Goal: Task Accomplishment & Management: Manage account settings

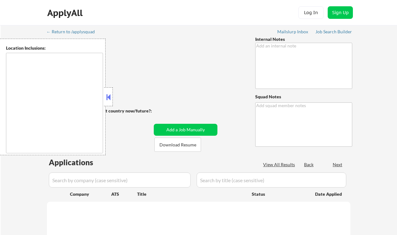
type textarea "Ramel"
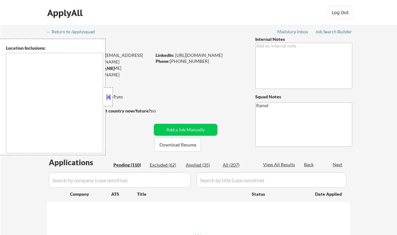
type textarea "[GEOGRAPHIC_DATA], [GEOGRAPHIC_DATA] [GEOGRAPHIC_DATA], [GEOGRAPHIC_DATA] [GEOG…"
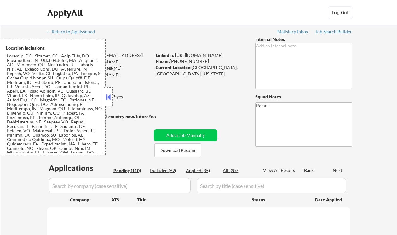
click at [109, 99] on button at bounding box center [108, 97] width 7 height 9
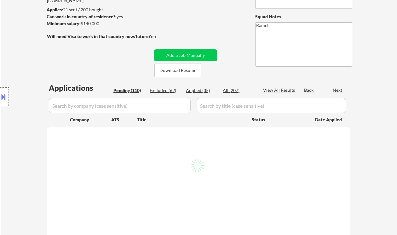
scroll to position [84, 0]
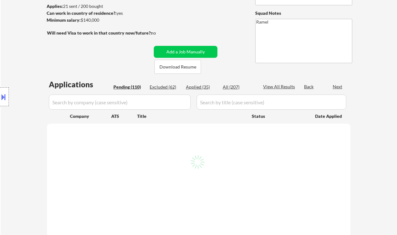
select select ""pending""
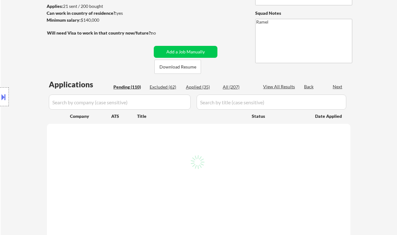
select select ""pending""
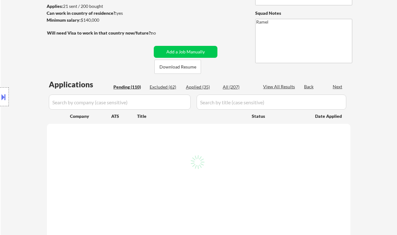
select select ""pending""
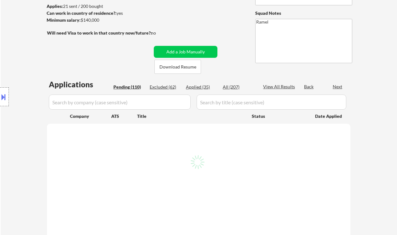
select select ""pending""
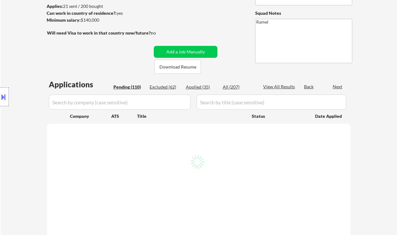
select select ""pending""
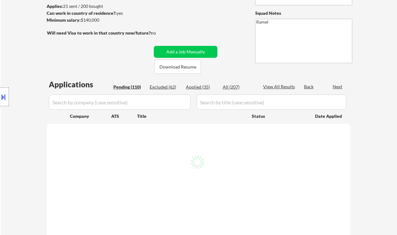
select select ""pending""
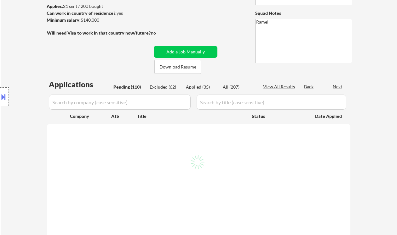
select select ""pending""
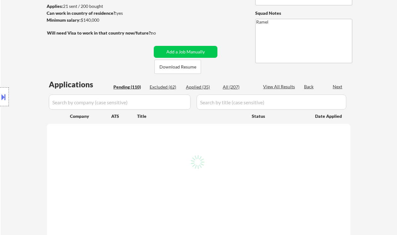
select select ""pending""
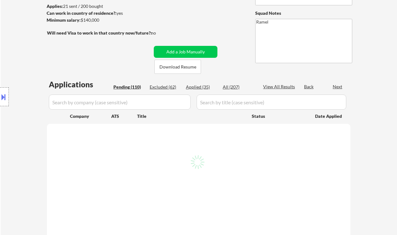
select select ""pending""
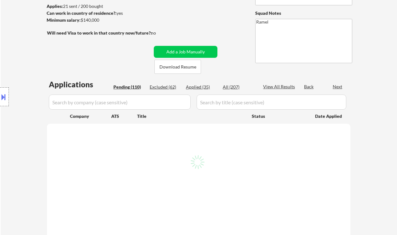
select select ""pending""
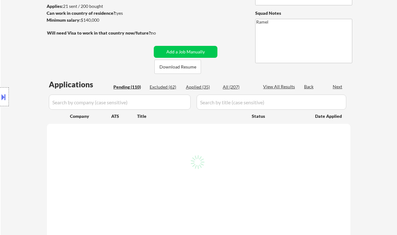
select select ""pending""
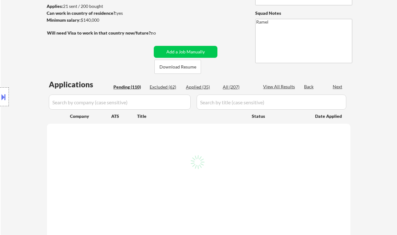
select select ""pending""
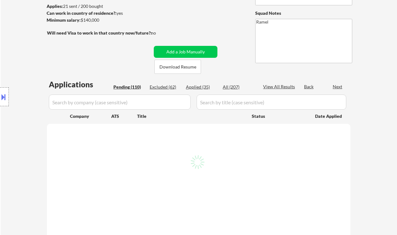
select select ""pending""
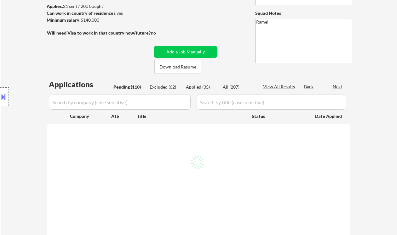
select select ""pending""
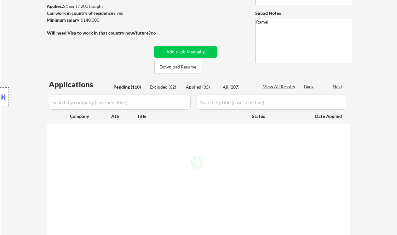
select select ""pending""
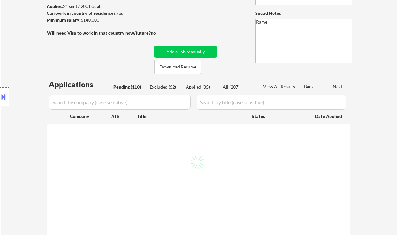
select select ""pending""
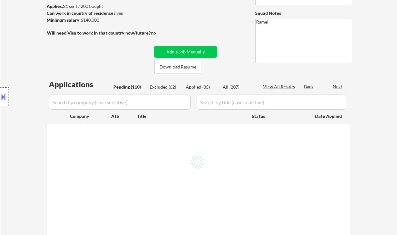
select select ""pending""
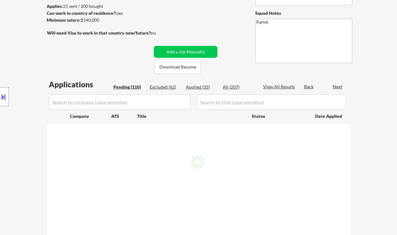
select select ""pending""
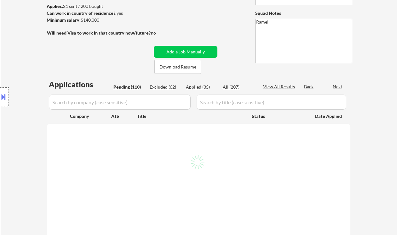
select select ""pending""
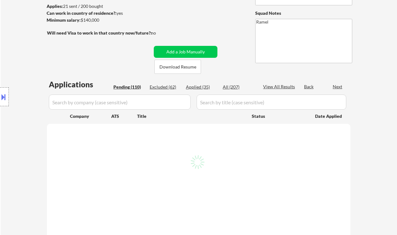
select select ""pending""
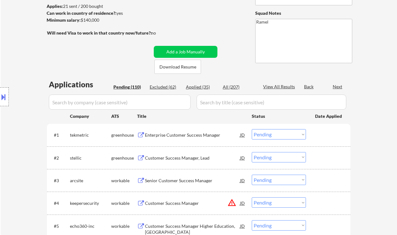
click at [183, 132] on div "Enterprise Customer Success Manager" at bounding box center [192, 134] width 95 height 11
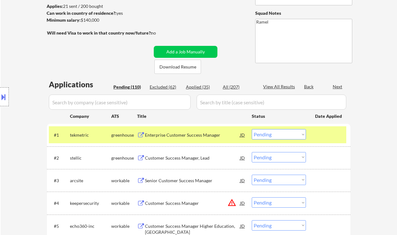
click at [4, 44] on div "Location Inclusions:" at bounding box center [56, 97] width 113 height 117
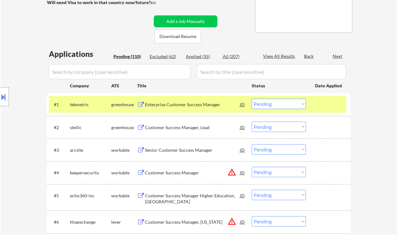
scroll to position [126, 0]
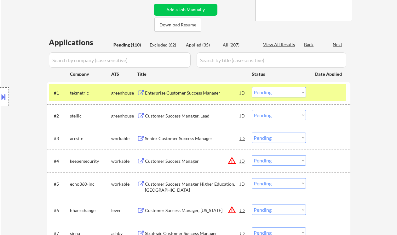
click at [282, 93] on select "Choose an option... Pending Applied Excluded (Questions) Excluded (Expired) Exc…" at bounding box center [278, 92] width 54 height 10
click at [251, 87] on select "Choose an option... Pending Applied Excluded (Questions) Excluded (Expired) Exc…" at bounding box center [278, 92] width 54 height 10
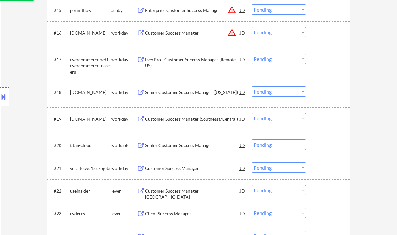
scroll to position [671, 0]
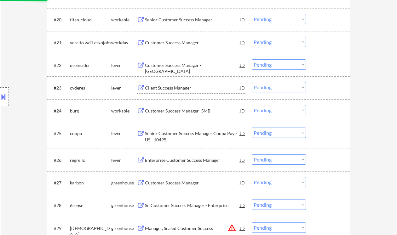
click at [178, 84] on div "Client Success Manager" at bounding box center [192, 87] width 95 height 11
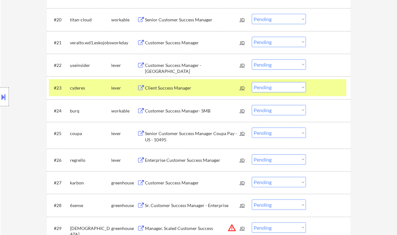
select select ""pending""
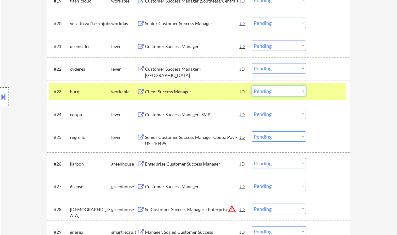
click at [278, 88] on select "Choose an option... Pending Applied Excluded (Questions) Excluded (Expired) Exc…" at bounding box center [278, 91] width 54 height 10
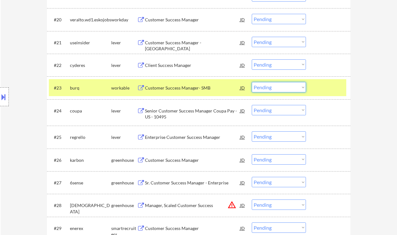
click at [279, 58] on div "#22 cyderes lever Client Success Manager JD Choose an option... Pending Applied…" at bounding box center [197, 65] width 297 height 17
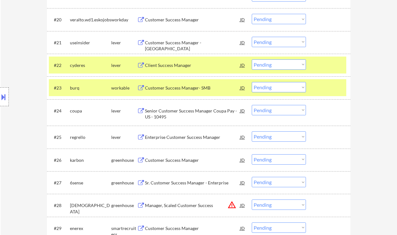
click at [279, 63] on select "Choose an option... Pending Applied Excluded (Questions) Excluded (Expired) Exc…" at bounding box center [278, 64] width 54 height 10
click at [251, 59] on select "Choose an option... Pending Applied Excluded (Questions) Excluded (Expired) Exc…" at bounding box center [278, 64] width 54 height 10
click at [179, 112] on div "Senior Customer Success Manager Coupa Pay - US - 10495" at bounding box center [192, 114] width 95 height 12
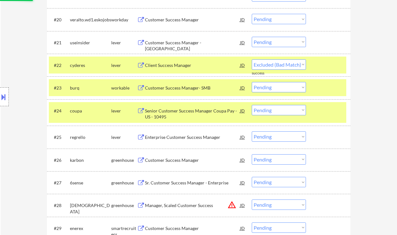
select select ""pending""
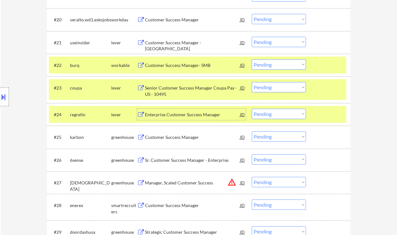
click at [172, 140] on div "Customer Success Manager" at bounding box center [192, 137] width 95 height 6
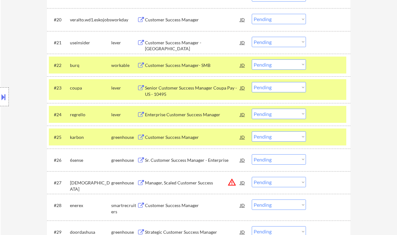
drag, startPoint x: 266, startPoint y: 138, endPoint x: 269, endPoint y: 142, distance: 4.7
click at [266, 138] on select "Choose an option... Pending Applied Excluded (Questions) Excluded (Expired) Exc…" at bounding box center [278, 137] width 54 height 10
click at [251, 132] on select "Choose an option... Pending Applied Excluded (Questions) Excluded (Expired) Exc…" at bounding box center [278, 137] width 54 height 10
click at [186, 161] on div "Sr. Customer Success Manager - Enterprise" at bounding box center [192, 160] width 95 height 6
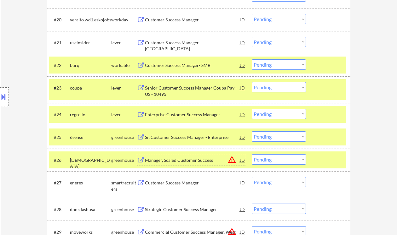
drag, startPoint x: 259, startPoint y: 137, endPoint x: 266, endPoint y: 139, distance: 7.4
click at [259, 137] on select "Choose an option... Pending Applied Excluded (Questions) Excluded (Expired) Exc…" at bounding box center [278, 137] width 54 height 10
click at [251, 132] on select "Choose an option... Pending Applied Excluded (Questions) Excluded (Expired) Exc…" at bounding box center [278, 137] width 54 height 10
select select ""pending""
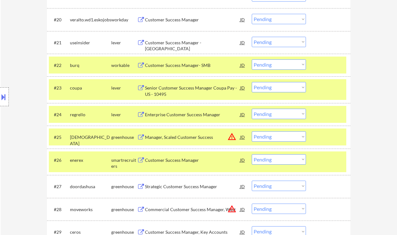
click at [189, 165] on div "Customer Success Manager" at bounding box center [192, 160] width 95 height 11
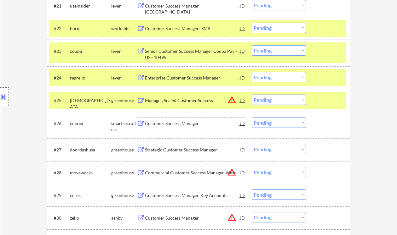
scroll to position [713, 0]
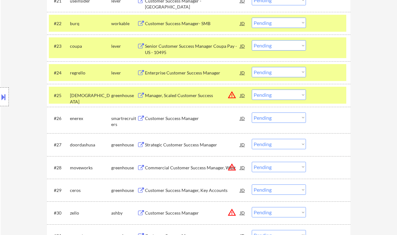
click at [19, 110] on div "Location Inclusions:" at bounding box center [56, 97] width 113 height 117
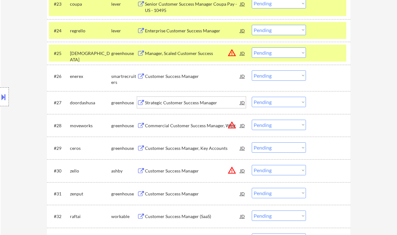
click at [169, 104] on div "Strategic Customer Success Manager" at bounding box center [192, 103] width 95 height 6
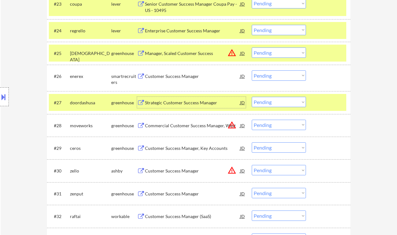
click at [280, 106] on select "Choose an option... Pending Applied Excluded (Questions) Excluded (Expired) Exc…" at bounding box center [278, 102] width 54 height 10
click at [251, 97] on select "Choose an option... Pending Applied Excluded (Questions) Excluded (Expired) Exc…" at bounding box center [278, 102] width 54 height 10
drag, startPoint x: 274, startPoint y: 103, endPoint x: 279, endPoint y: 104, distance: 5.1
click at [274, 103] on select "Choose an option... Pending Applied Excluded (Questions) Excluded (Expired) Exc…" at bounding box center [278, 102] width 54 height 10
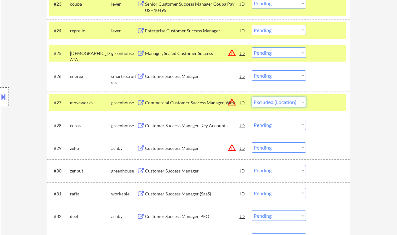
click at [251, 97] on select "Choose an option... Pending Applied Excluded (Questions) Excluded (Expired) Exc…" at bounding box center [278, 102] width 54 height 10
click at [182, 128] on div "Customer Success Manager, Key Accounts" at bounding box center [192, 126] width 95 height 6
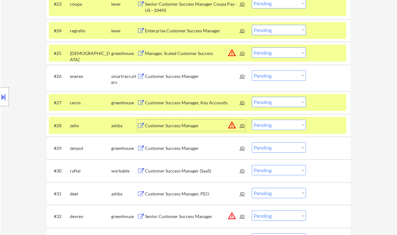
click at [276, 107] on select "Choose an option... Pending Applied Excluded (Questions) Excluded (Expired) Exc…" at bounding box center [278, 102] width 54 height 10
click at [251, 97] on select "Choose an option... Pending Applied Excluded (Questions) Excluded (Expired) Exc…" at bounding box center [278, 102] width 54 height 10
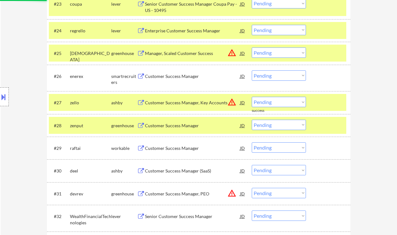
drag, startPoint x: 262, startPoint y: 103, endPoint x: 269, endPoint y: 107, distance: 7.8
click at [262, 103] on select "Choose an option... Pending Applied Excluded (Questions) Excluded (Expired) Exc…" at bounding box center [278, 102] width 54 height 10
click at [251, 97] on select "Choose an option... Pending Applied Excluded (Questions) Excluded (Expired) Exc…" at bounding box center [278, 102] width 54 height 10
click at [169, 128] on div "Customer Success Manager" at bounding box center [192, 126] width 95 height 6
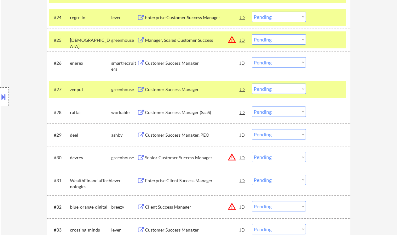
scroll to position [797, 0]
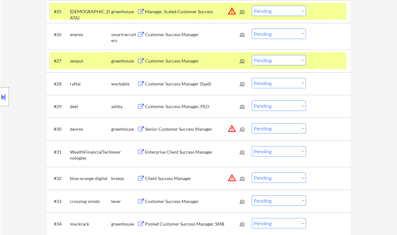
click at [190, 59] on div "Customer Success Manager" at bounding box center [192, 61] width 95 height 6
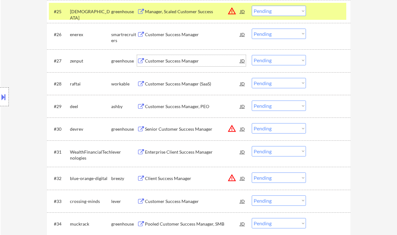
drag, startPoint x: 272, startPoint y: 57, endPoint x: 276, endPoint y: 65, distance: 9.1
click at [272, 57] on select "Choose an option... Pending Applied Excluded (Questions) Excluded (Expired) Exc…" at bounding box center [278, 60] width 54 height 10
click at [251, 55] on select "Choose an option... Pending Applied Excluded (Questions) Excluded (Expired) Exc…" at bounding box center [278, 60] width 54 height 10
click at [202, 86] on div "Customer Success Manager (SaaS)" at bounding box center [192, 84] width 95 height 6
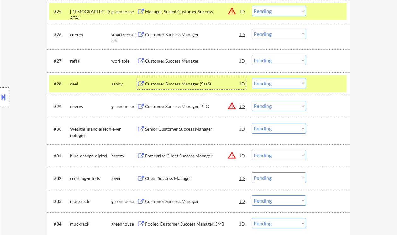
click at [260, 83] on select "Choose an option... Pending Applied Excluded (Questions) Excluded (Expired) Exc…" at bounding box center [278, 83] width 54 height 10
drag, startPoint x: 285, startPoint y: 57, endPoint x: 288, endPoint y: 65, distance: 8.7
click at [285, 57] on select "Choose an option... Pending Applied Excluded (Questions) Excluded (Expired) Exc…" at bounding box center [278, 60] width 54 height 10
click at [251, 55] on select "Choose an option... Pending Applied Excluded (Questions) Excluded (Expired) Exc…" at bounding box center [278, 60] width 54 height 10
click at [183, 129] on div "Enterprise Client Success Manager" at bounding box center [192, 129] width 95 height 6
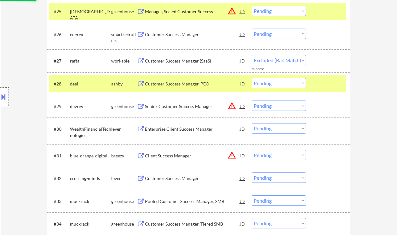
select select ""pending""
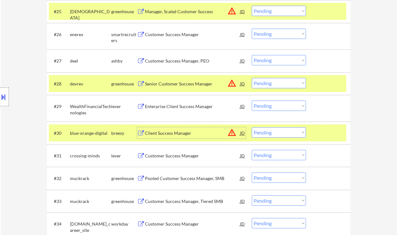
click at [174, 61] on div "Customer Success Manager, PEO" at bounding box center [192, 61] width 95 height 6
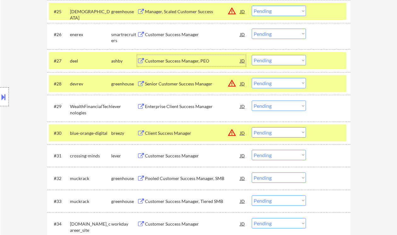
scroll to position [839, 0]
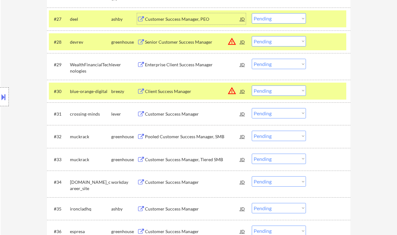
click at [168, 115] on div "Customer Success Manager" at bounding box center [192, 114] width 95 height 6
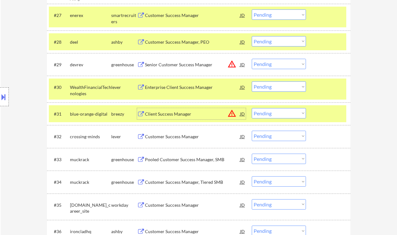
scroll to position [881, 0]
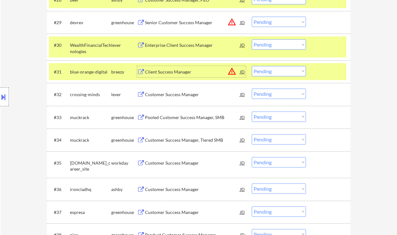
click at [279, 94] on select "Choose an option... Pending Applied Excluded (Questions) Excluded (Expired) Exc…" at bounding box center [278, 94] width 54 height 10
click at [251, 89] on select "Choose an option... Pending Applied Excluded (Questions) Excluded (Expired) Exc…" at bounding box center [278, 94] width 54 height 10
click at [209, 118] on div "Pooled Customer Success Manager, SMB" at bounding box center [192, 118] width 95 height 6
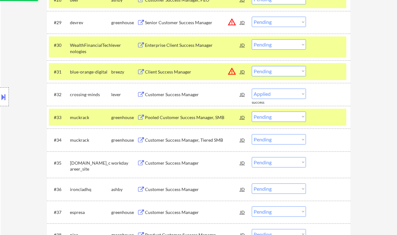
select select ""pending""
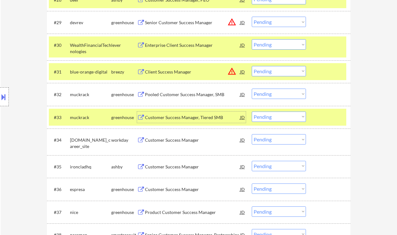
click at [294, 121] on select "Choose an option... Pending Applied Excluded (Questions) Excluded (Expired) Exc…" at bounding box center [278, 117] width 54 height 10
click at [251, 112] on select "Choose an option... Pending Applied Excluded (Questions) Excluded (Expired) Exc…" at bounding box center [278, 117] width 54 height 10
select select ""pending""
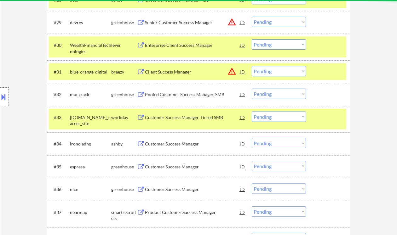
click at [186, 145] on div "Customer Success Manager" at bounding box center [192, 144] width 95 height 6
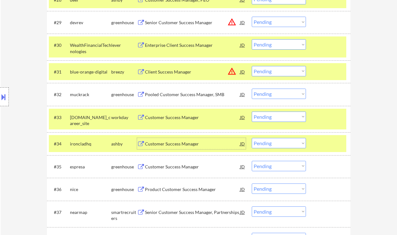
click at [273, 145] on select "Choose an option... Pending Applied Excluded (Questions) Excluded (Expired) Exc…" at bounding box center [278, 143] width 54 height 10
click at [251, 138] on select "Choose an option... Pending Applied Excluded (Questions) Excluded (Expired) Exc…" at bounding box center [278, 143] width 54 height 10
click at [159, 167] on div "Customer Success Manager" at bounding box center [192, 167] width 95 height 6
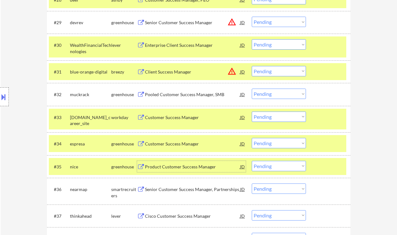
click at [185, 146] on div "Customer Success Manager" at bounding box center [192, 144] width 95 height 6
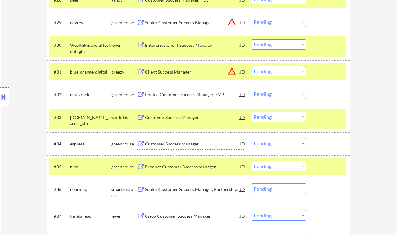
click at [269, 144] on select "Choose an option... Pending Applied Excluded (Questions) Excluded (Expired) Exc…" at bounding box center [278, 143] width 54 height 10
click at [251, 138] on select "Choose an option... Pending Applied Excluded (Questions) Excluded (Expired) Exc…" at bounding box center [278, 143] width 54 height 10
click at [188, 168] on div "Product Customer Success Manager" at bounding box center [192, 167] width 95 height 6
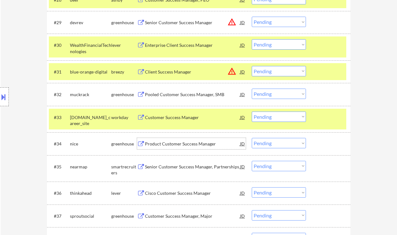
click at [184, 146] on div "Product Customer Success Manager" at bounding box center [192, 144] width 95 height 6
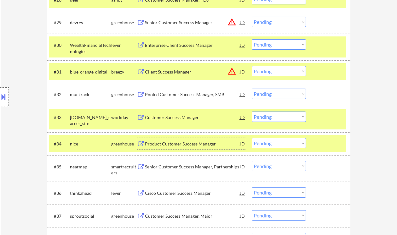
click at [269, 146] on select "Choose an option... Pending Applied Excluded (Questions) Excluded (Expired) Exc…" at bounding box center [278, 143] width 54 height 10
click at [251, 138] on select "Choose an option... Pending Applied Excluded (Questions) Excluded (Expired) Exc…" at bounding box center [278, 143] width 54 height 10
click at [189, 169] on div "Senior Customer Success Manager, Partnerships" at bounding box center [192, 167] width 95 height 6
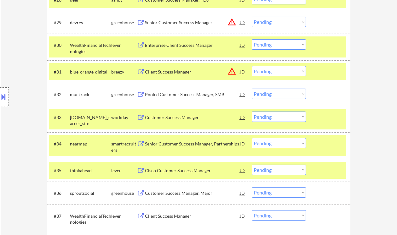
click at [273, 147] on select "Choose an option... Pending Applied Excluded (Questions) Excluded (Expired) Exc…" at bounding box center [278, 143] width 54 height 10
click at [251, 138] on select "Choose an option... Pending Applied Excluded (Questions) Excluded (Expired) Exc…" at bounding box center [278, 143] width 54 height 10
click at [192, 172] on div "Cisco Customer Success Manager" at bounding box center [192, 171] width 95 height 6
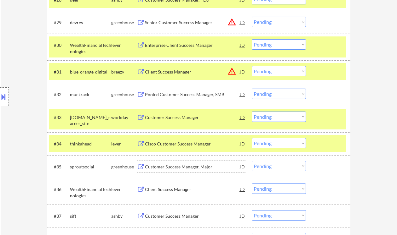
scroll to position [923, 0]
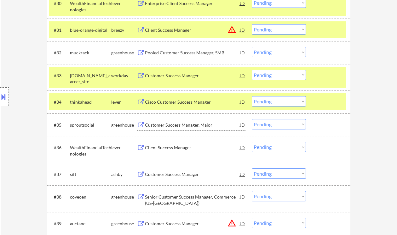
drag, startPoint x: 269, startPoint y: 102, endPoint x: 281, endPoint y: 105, distance: 12.0
click at [270, 102] on select "Choose an option... Pending Applied Excluded (Questions) Excluded (Expired) Exc…" at bounding box center [278, 101] width 54 height 10
click at [251, 96] on select "Choose an option... Pending Applied Excluded (Questions) Excluded (Expired) Exc…" at bounding box center [278, 101] width 54 height 10
click at [189, 127] on div "Customer Success Manager, Major" at bounding box center [192, 125] width 95 height 6
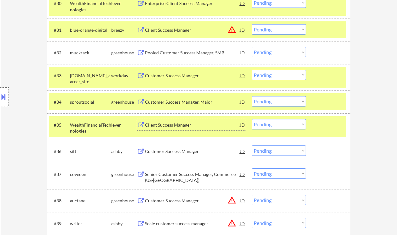
click at [262, 100] on select "Choose an option... Pending Applied Excluded (Questions) Excluded (Expired) Exc…" at bounding box center [278, 101] width 54 height 10
click at [251, 96] on select "Choose an option... Pending Applied Excluded (Questions) Excluded (Expired) Exc…" at bounding box center [278, 101] width 54 height 10
click at [183, 126] on div "Client Success Manager" at bounding box center [192, 125] width 95 height 6
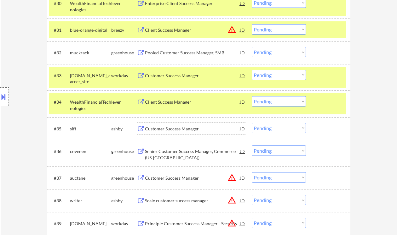
click at [272, 105] on select "Choose an option... Pending Applied Excluded (Questions) Excluded (Expired) Exc…" at bounding box center [278, 101] width 54 height 10
click at [251, 96] on select "Choose an option... Pending Applied Excluded (Questions) Excluded (Expired) Exc…" at bounding box center [278, 101] width 54 height 10
click at [166, 130] on div "Customer Success Manager" at bounding box center [192, 129] width 95 height 6
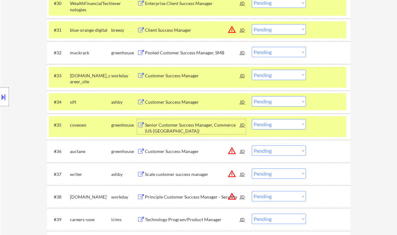
click at [283, 99] on select "Choose an option... Pending Applied Excluded (Questions) Excluded (Expired) Exc…" at bounding box center [278, 101] width 54 height 10
click at [251, 96] on select "Choose an option... Pending Applied Excluded (Questions) Excluded (Expired) Exc…" at bounding box center [278, 101] width 54 height 10
click at [200, 125] on div "Senior Customer Success Manager, Commerce (US-[GEOGRAPHIC_DATA])" at bounding box center [192, 128] width 95 height 12
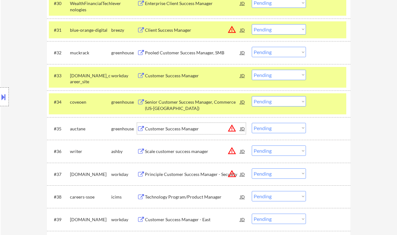
click at [274, 101] on select "Choose an option... Pending Applied Excluded (Questions) Excluded (Expired) Exc…" at bounding box center [278, 101] width 54 height 10
click at [251, 96] on select "Choose an option... Pending Applied Excluded (Questions) Excluded (Expired) Exc…" at bounding box center [278, 101] width 54 height 10
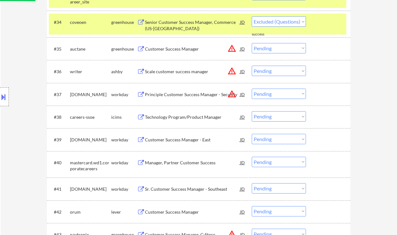
select select ""pending""
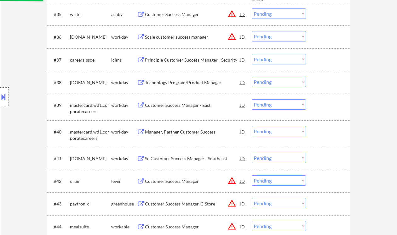
scroll to position [1049, 0]
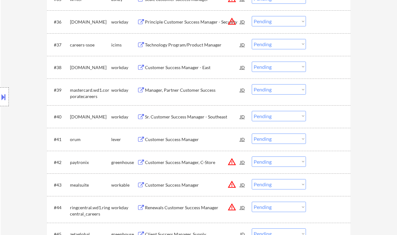
click at [182, 142] on div "Customer Success Manager" at bounding box center [192, 140] width 95 height 6
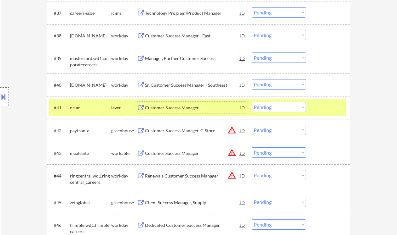
scroll to position [1091, 0]
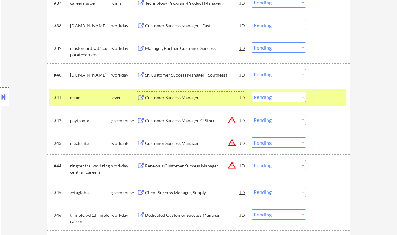
click at [283, 97] on select "Choose an option... Pending Applied Excluded (Questions) Excluded (Expired) Exc…" at bounding box center [278, 97] width 54 height 10
click at [251, 92] on select "Choose an option... Pending Applied Excluded (Questions) Excluded (Expired) Exc…" at bounding box center [278, 97] width 54 height 10
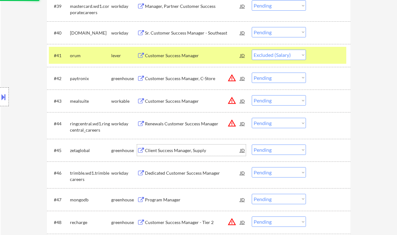
click at [198, 152] on div "Client Success Manager, Supply" at bounding box center [192, 151] width 95 height 6
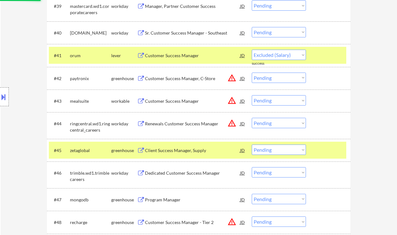
select select ""pending""
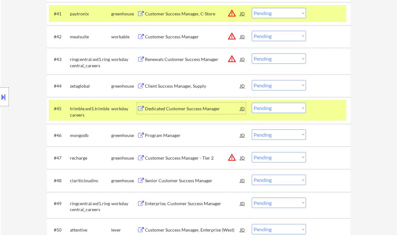
scroll to position [1259, 0]
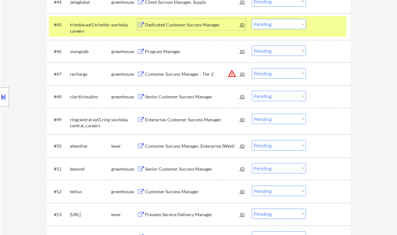
click at [173, 97] on div "Senior Customer Success Manager" at bounding box center [192, 97] width 95 height 6
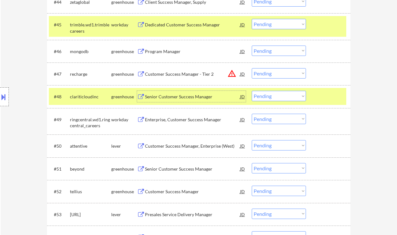
drag, startPoint x: 281, startPoint y: 94, endPoint x: 283, endPoint y: 97, distance: 3.6
click at [281, 94] on select "Choose an option... Pending Applied Excluded (Questions) Excluded (Expired) Exc…" at bounding box center [278, 96] width 54 height 10
click at [251, 91] on select "Choose an option... Pending Applied Excluded (Questions) Excluded (Expired) Exc…" at bounding box center [278, 96] width 54 height 10
click at [197, 120] on div "Enterprise, Customer Success Manager" at bounding box center [192, 120] width 95 height 6
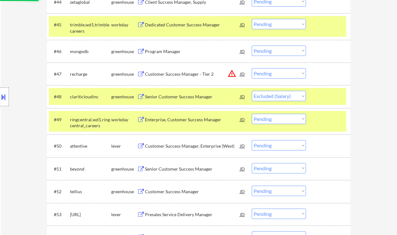
select select ""pending""
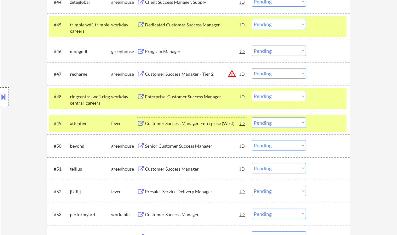
click at [201, 146] on div "Senior Customer Success Manager" at bounding box center [192, 146] width 95 height 6
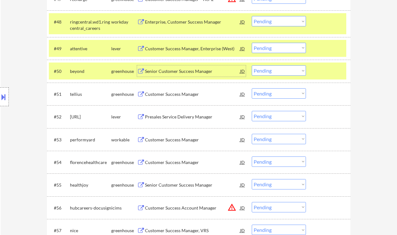
scroll to position [1342, 0]
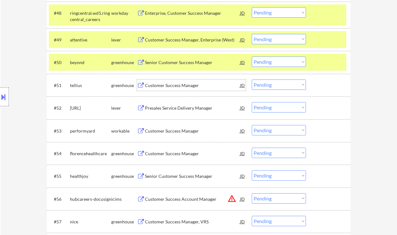
click at [182, 87] on div "Customer Success Manager" at bounding box center [192, 85] width 95 height 6
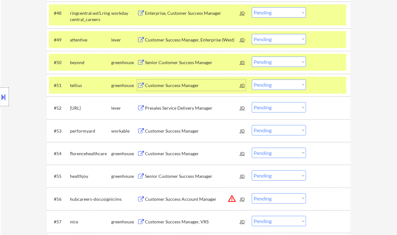
click at [264, 86] on select "Choose an option... Pending Applied Excluded (Questions) Excluded (Expired) Exc…" at bounding box center [278, 85] width 54 height 10
click at [251, 80] on select "Choose an option... Pending Applied Excluded (Questions) Excluded (Expired) Exc…" at bounding box center [278, 85] width 54 height 10
click at [197, 111] on div "Presales Service Delivery Manager" at bounding box center [192, 108] width 95 height 6
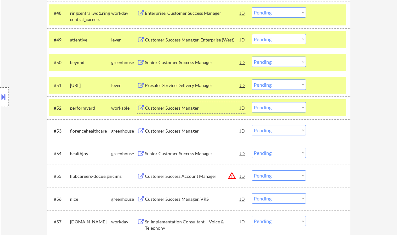
click at [275, 83] on select "Choose an option... Pending Applied Excluded (Questions) Excluded (Expired) Exc…" at bounding box center [278, 85] width 54 height 10
click at [251, 80] on select "Choose an option... Pending Applied Excluded (Questions) Excluded (Expired) Exc…" at bounding box center [278, 85] width 54 height 10
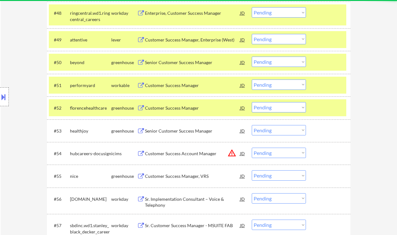
click at [176, 87] on div "Customer Success Manager" at bounding box center [192, 85] width 95 height 6
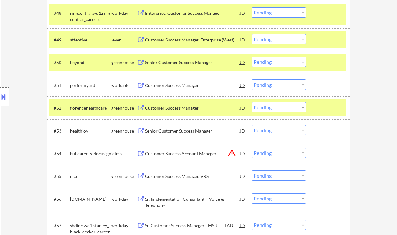
click at [270, 84] on select "Choose an option... Pending Applied Excluded (Questions) Excluded (Expired) Exc…" at bounding box center [278, 85] width 54 height 10
click at [251, 80] on select "Choose an option... Pending Applied Excluded (Questions) Excluded (Expired) Exc…" at bounding box center [278, 85] width 54 height 10
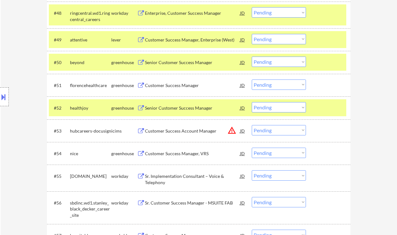
click at [169, 63] on div "Senior Customer Success Manager" at bounding box center [192, 62] width 95 height 6
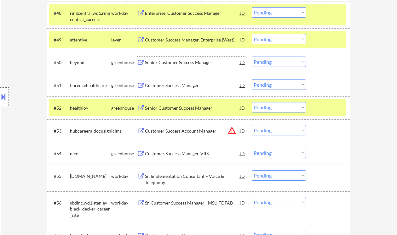
click at [158, 86] on div "Customer Success Manager" at bounding box center [192, 85] width 95 height 6
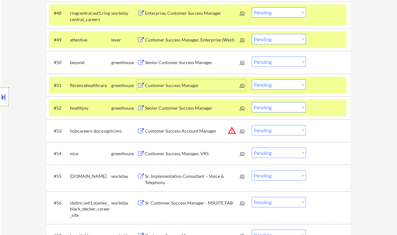
click at [286, 84] on select "Choose an option... Pending Applied Excluded (Questions) Excluded (Expired) Exc…" at bounding box center [278, 85] width 54 height 10
click at [251, 80] on select "Choose an option... Pending Applied Excluded (Questions) Excluded (Expired) Exc…" at bounding box center [278, 85] width 54 height 10
click at [191, 107] on div "Senior Customer Success Manager" at bounding box center [192, 108] width 95 height 6
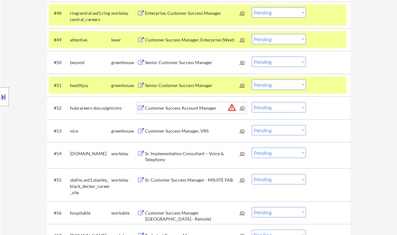
click at [272, 85] on select "Choose an option... Pending Applied Excluded (Questions) Excluded (Expired) Exc…" at bounding box center [278, 85] width 54 height 10
click at [251, 80] on select "Choose an option... Pending Applied Excluded (Questions) Excluded (Expired) Exc…" at bounding box center [278, 85] width 54 height 10
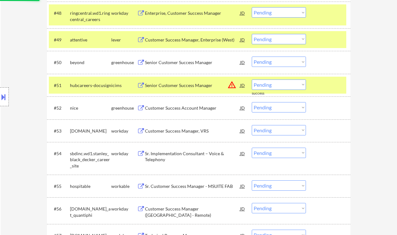
click at [274, 83] on select "Choose an option... Pending Applied Excluded (Questions) Excluded (Expired) Exc…" at bounding box center [278, 85] width 54 height 10
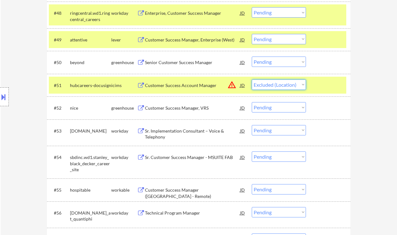
click at [251, 80] on select "Choose an option... Pending Applied Excluded (Questions) Excluded (Expired) Exc…" at bounding box center [278, 85] width 54 height 10
click at [197, 110] on div "Customer Success Manager, VRS" at bounding box center [192, 108] width 95 height 6
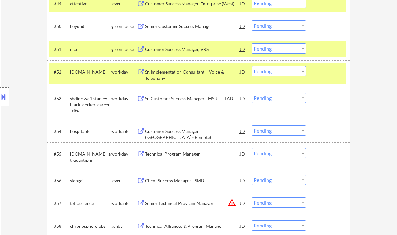
scroll to position [1385, 0]
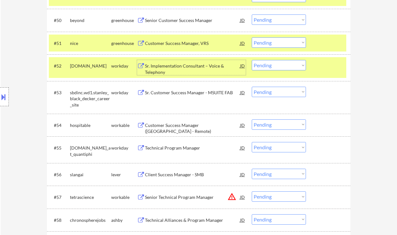
click at [166, 42] on div "Customer Success Manager, VRS" at bounding box center [192, 43] width 95 height 6
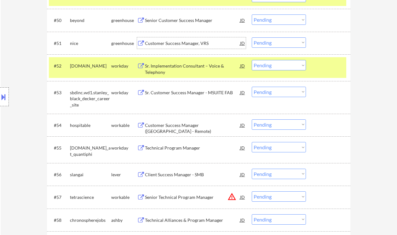
click at [271, 43] on select "Choose an option... Pending Applied Excluded (Questions) Excluded (Expired) Exc…" at bounding box center [278, 42] width 54 height 10
click at [251, 37] on select "Choose an option... Pending Applied Excluded (Questions) Excluded (Expired) Exc…" at bounding box center [278, 42] width 54 height 10
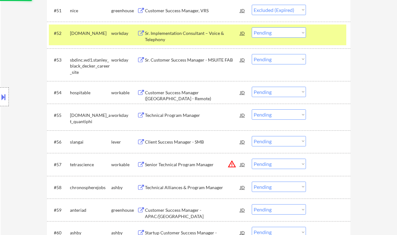
scroll to position [1427, 0]
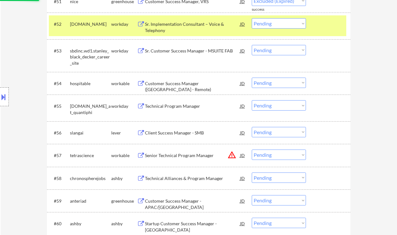
click at [191, 79] on div "Customer Success Manager ([GEOGRAPHIC_DATA] - Remote)" at bounding box center [192, 83] width 95 height 11
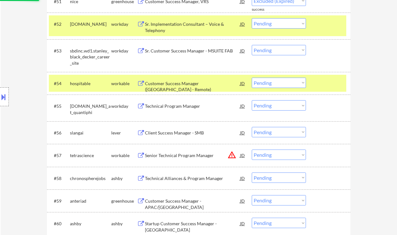
select select ""pending""
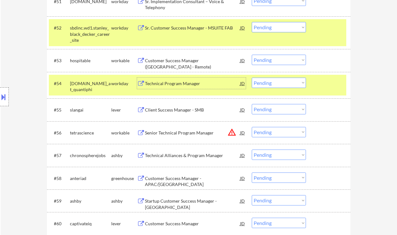
click at [278, 61] on select "Choose an option... Pending Applied Excluded (Questions) Excluded (Expired) Exc…" at bounding box center [278, 60] width 54 height 10
click at [251, 55] on select "Choose an option... Pending Applied Excluded (Questions) Excluded (Expired) Exc…" at bounding box center [278, 60] width 54 height 10
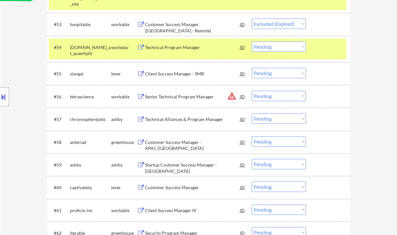
scroll to position [1468, 0]
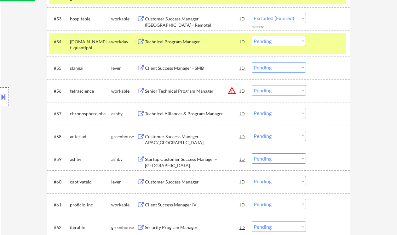
click at [182, 68] on div "Client Success Manager - SMB" at bounding box center [192, 68] width 95 height 6
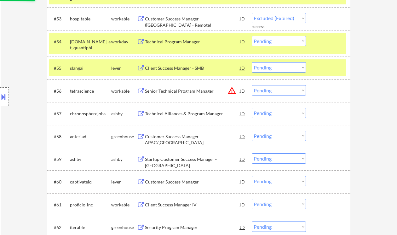
select select ""pending""
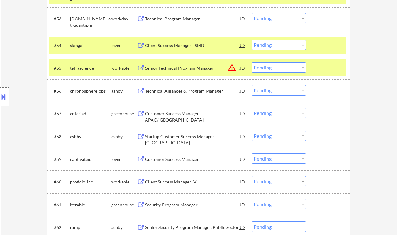
click at [264, 43] on select "Choose an option... Pending Applied Excluded (Questions) Excluded (Expired) Exc…" at bounding box center [278, 45] width 54 height 10
click at [251, 40] on select "Choose an option... Pending Applied Excluded (Questions) Excluded (Expired) Exc…" at bounding box center [278, 45] width 54 height 10
click at [188, 91] on div "Technical Alliances & Program Manager" at bounding box center [192, 91] width 95 height 6
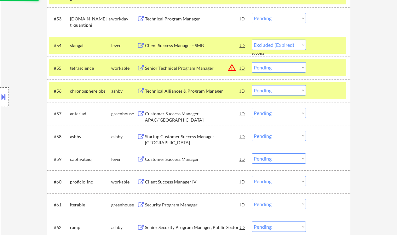
select select ""pending""
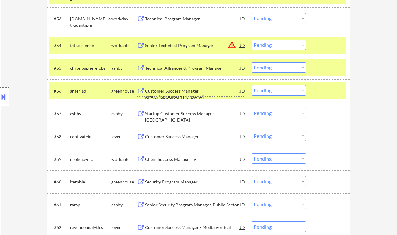
click at [270, 69] on select "Choose an option... Pending Applied Excluded (Questions) Excluded (Expired) Exc…" at bounding box center [278, 67] width 54 height 10
click at [251, 62] on select "Choose an option... Pending Applied Excluded (Questions) Excluded (Expired) Exc…" at bounding box center [278, 67] width 54 height 10
click at [181, 92] on div "Customer Success Manager - APAC/[GEOGRAPHIC_DATA]" at bounding box center [192, 94] width 95 height 12
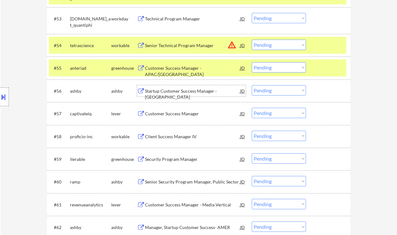
click at [276, 71] on select "Choose an option... Pending Applied Excluded (Questions) Excluded (Expired) Exc…" at bounding box center [278, 67] width 54 height 10
click at [251, 62] on select "Choose an option... Pending Applied Excluded (Questions) Excluded (Expired) Exc…" at bounding box center [278, 67] width 54 height 10
click at [200, 92] on div "Startup Customer Success Manager - [GEOGRAPHIC_DATA]" at bounding box center [192, 94] width 95 height 12
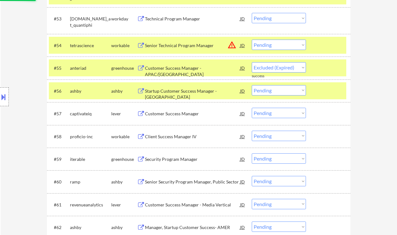
select select ""pending""
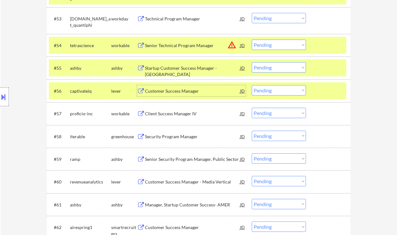
click at [279, 91] on select "Choose an option... Pending Applied Excluded (Questions) Excluded (Expired) Exc…" at bounding box center [278, 90] width 54 height 10
click at [251, 85] on select "Choose an option... Pending Applied Excluded (Questions) Excluded (Expired) Exc…" at bounding box center [278, 90] width 54 height 10
click at [183, 112] on div "Client Success Manager IV" at bounding box center [192, 114] width 95 height 6
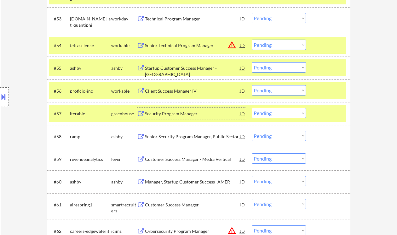
click at [260, 88] on select "Choose an option... Pending Applied Excluded (Questions) Excluded (Expired) Exc…" at bounding box center [278, 90] width 54 height 10
click at [251, 85] on select "Choose an option... Pending Applied Excluded (Questions) Excluded (Expired) Exc…" at bounding box center [278, 90] width 54 height 10
click at [187, 113] on div "Security Program Manager" at bounding box center [192, 114] width 95 height 6
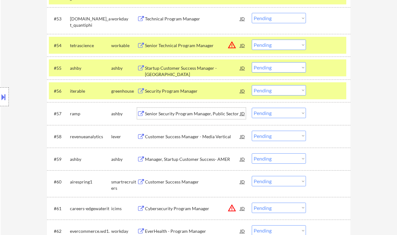
click at [263, 91] on select "Choose an option... Pending Applied Excluded (Questions) Excluded (Expired) Exc…" at bounding box center [278, 90] width 54 height 10
click at [251, 85] on select "Choose an option... Pending Applied Excluded (Questions) Excluded (Expired) Exc…" at bounding box center [278, 90] width 54 height 10
click at [191, 114] on div "Senior Security Program Manager, Public Sector" at bounding box center [192, 114] width 95 height 6
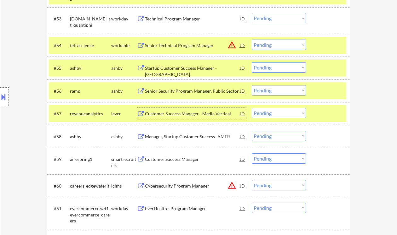
click at [278, 90] on select "Choose an option... Pending Applied Excluded (Questions) Excluded (Expired) Exc…" at bounding box center [278, 90] width 54 height 10
click at [251, 85] on select "Choose an option... Pending Applied Excluded (Questions) Excluded (Expired) Exc…" at bounding box center [278, 90] width 54 height 10
click at [185, 115] on div "Customer Success Manager - Media Vertical" at bounding box center [192, 114] width 95 height 6
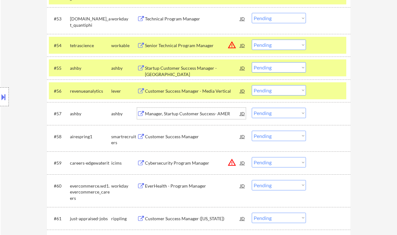
click at [275, 90] on select "Choose an option... Pending Applied Excluded (Questions) Excluded (Expired) Exc…" at bounding box center [278, 90] width 54 height 10
click at [251, 85] on select "Choose an option... Pending Applied Excluded (Questions) Excluded (Expired) Exc…" at bounding box center [278, 90] width 54 height 10
select select ""pending""
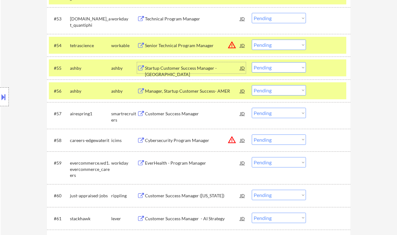
click at [176, 66] on div "Startup Customer Success Manager - [GEOGRAPHIC_DATA]" at bounding box center [192, 71] width 95 height 12
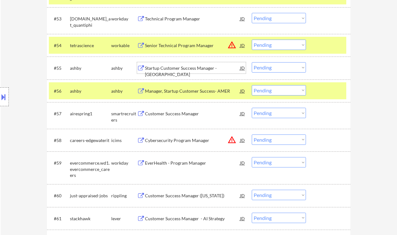
drag, startPoint x: 267, startPoint y: 69, endPoint x: 274, endPoint y: 72, distance: 7.6
click at [267, 69] on select "Choose an option... Pending Applied Excluded (Questions) Excluded (Expired) Exc…" at bounding box center [278, 67] width 54 height 10
click at [251, 62] on select "Choose an option... Pending Applied Excluded (Questions) Excluded (Expired) Exc…" at bounding box center [278, 67] width 54 height 10
click at [185, 86] on div "Manager, Startup Customer Success- AMER" at bounding box center [192, 90] width 95 height 11
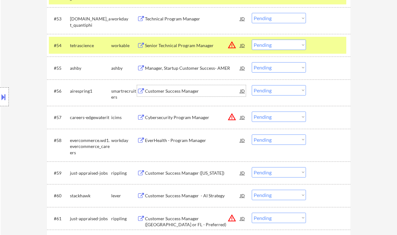
click at [262, 64] on select "Choose an option... Pending Applied Excluded (Questions) Excluded (Expired) Exc…" at bounding box center [278, 67] width 54 height 10
click at [251, 62] on select "Choose an option... Pending Applied Excluded (Questions) Excluded (Expired) Exc…" at bounding box center [278, 67] width 54 height 10
click at [181, 89] on div "Customer Success Manager" at bounding box center [192, 91] width 95 height 6
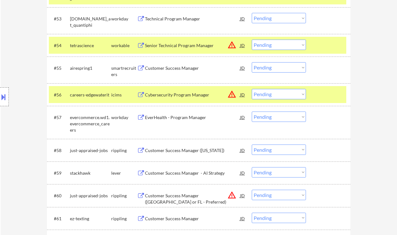
drag, startPoint x: 266, startPoint y: 65, endPoint x: 264, endPoint y: 72, distance: 7.9
click at [266, 65] on select "Choose an option... Pending Applied Excluded (Questions) Excluded (Expired) Exc…" at bounding box center [278, 67] width 54 height 10
click at [251, 62] on select "Choose an option... Pending Applied Excluded (Questions) Excluded (Expired) Exc…" at bounding box center [278, 67] width 54 height 10
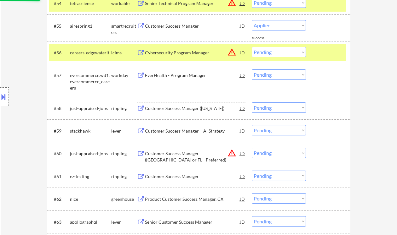
click at [198, 110] on div "Customer Success Manager ([US_STATE])" at bounding box center [192, 108] width 95 height 6
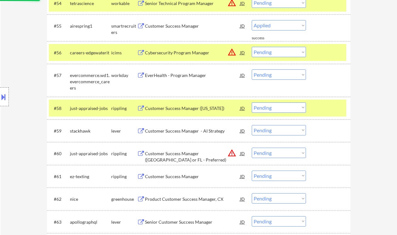
select select ""pending""
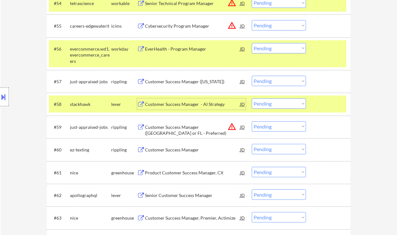
click at [275, 77] on select "Choose an option... Pending Applied Excluded (Questions) Excluded (Expired) Exc…" at bounding box center [278, 81] width 54 height 10
click at [251, 76] on select "Choose an option... Pending Applied Excluded (Questions) Excluded (Expired) Exc…" at bounding box center [278, 81] width 54 height 10
click at [172, 107] on div "Customer Success Manager - AI Strategy" at bounding box center [192, 104] width 95 height 6
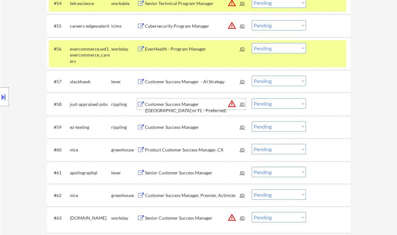
drag, startPoint x: 264, startPoint y: 77, endPoint x: 269, endPoint y: 83, distance: 7.6
click at [265, 77] on select "Choose an option... Pending Applied Excluded (Questions) Excluded (Expired) Exc…" at bounding box center [278, 81] width 54 height 10
click at [251, 76] on select "Choose an option... Pending Applied Excluded (Questions) Excluded (Expired) Exc…" at bounding box center [278, 81] width 54 height 10
click at [194, 131] on div "Customer Success Manager" at bounding box center [192, 126] width 95 height 11
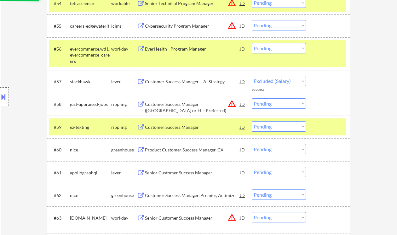
select select ""pending""
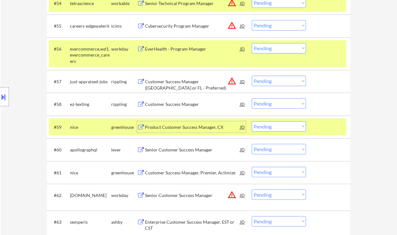
click at [268, 105] on select "Choose an option... Pending Applied Excluded (Questions) Excluded (Expired) Exc…" at bounding box center [278, 104] width 54 height 10
click at [251, 99] on select "Choose an option... Pending Applied Excluded (Questions) Excluded (Expired) Exc…" at bounding box center [278, 104] width 54 height 10
click at [178, 132] on div "Product Customer Success Manager, CX" at bounding box center [192, 126] width 95 height 11
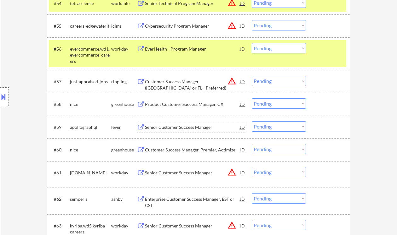
click at [266, 105] on select "Choose an option... Pending Applied Excluded (Questions) Excluded (Expired) Exc…" at bounding box center [278, 104] width 54 height 10
click at [251, 99] on select "Choose an option... Pending Applied Excluded (Questions) Excluded (Expired) Exc…" at bounding box center [278, 104] width 54 height 10
click at [188, 128] on div "Senior Customer Success Manager" at bounding box center [192, 127] width 95 height 6
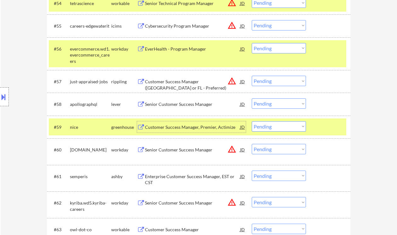
click at [275, 105] on select "Choose an option... Pending Applied Excluded (Questions) Excluded (Expired) Exc…" at bounding box center [278, 104] width 54 height 10
click at [251, 99] on select "Choose an option... Pending Applied Excluded (Questions) Excluded (Expired) Exc…" at bounding box center [278, 104] width 54 height 10
click at [210, 128] on div "Customer Success Manager, Premier, Actimize" at bounding box center [192, 127] width 95 height 6
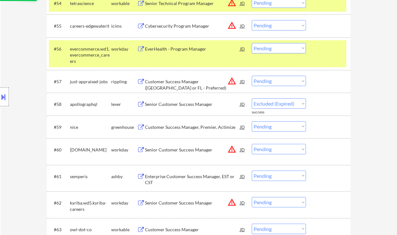
select select ""pending""
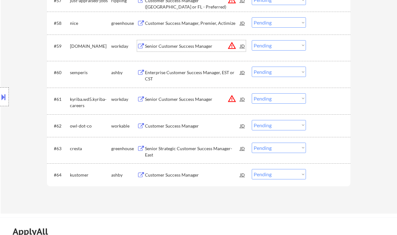
scroll to position [1594, 0]
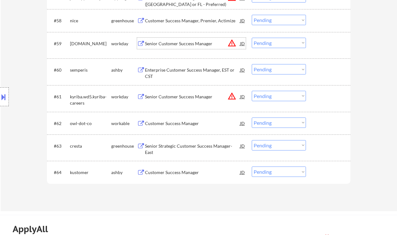
click at [183, 173] on div "Customer Success Manager" at bounding box center [192, 173] width 95 height 6
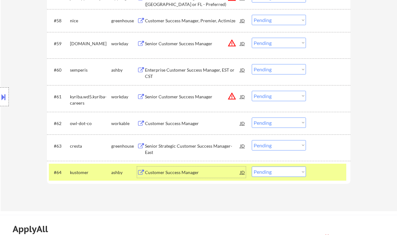
click at [276, 173] on select "Choose an option... Pending Applied Excluded (Questions) Excluded (Expired) Exc…" at bounding box center [278, 172] width 54 height 10
select select ""excluded__expired_""
click at [251, 167] on select "Choose an option... Pending Applied Excluded (Questions) Excluded (Expired) Exc…" at bounding box center [278, 172] width 54 height 10
click at [202, 145] on div "Senior Strategic Customer Success Manager- East" at bounding box center [192, 149] width 95 height 12
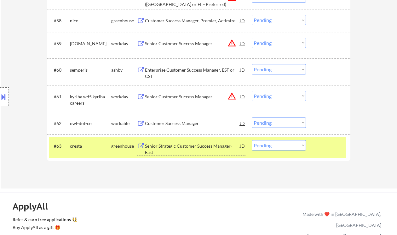
click at [288, 146] on select "Choose an option... Pending Applied Excluded (Questions) Excluded (Expired) Exc…" at bounding box center [278, 145] width 54 height 10
select select ""excluded__expired_""
click at [251, 140] on select "Choose an option... Pending Applied Excluded (Questions) Excluded (Expired) Exc…" at bounding box center [278, 145] width 54 height 10
click at [183, 125] on div "Customer Success Manager" at bounding box center [192, 124] width 95 height 6
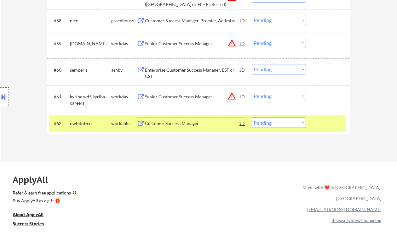
click at [275, 122] on select "Choose an option... Pending Applied Excluded (Questions) Excluded (Expired) Exc…" at bounding box center [278, 123] width 54 height 10
select select ""applied""
click at [251, 118] on select "Choose an option... Pending Applied Excluded (Questions) Excluded (Expired) Exc…" at bounding box center [278, 123] width 54 height 10
click at [180, 67] on div "Enterprise Customer Success Manager, EST or CST" at bounding box center [192, 73] width 95 height 12
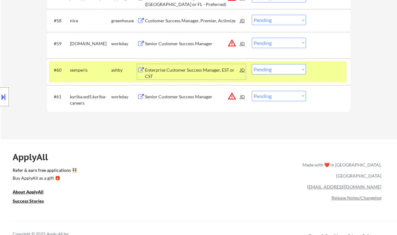
click at [265, 70] on select "Choose an option... Pending Applied Excluded (Questions) Excluded (Expired) Exc…" at bounding box center [278, 69] width 54 height 10
click at [251, 64] on select "Choose an option... Pending Applied Excluded (Questions) Excluded (Expired) Exc…" at bounding box center [278, 69] width 54 height 10
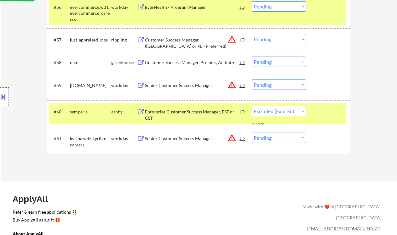
click at [243, 85] on div "JD" at bounding box center [242, 85] width 6 height 11
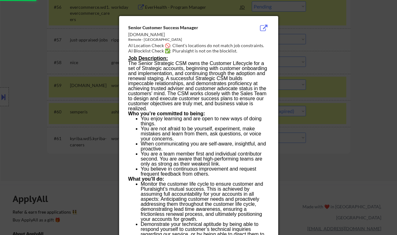
click at [332, 99] on div at bounding box center [198, 117] width 397 height 235
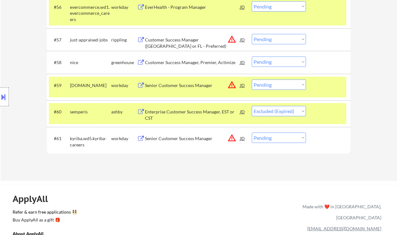
click at [187, 84] on div "Senior Customer Success Manager" at bounding box center [192, 85] width 95 height 6
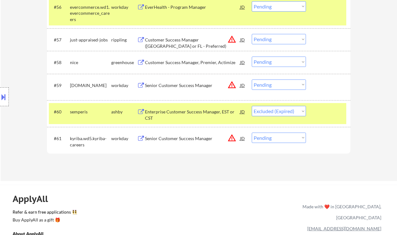
select select ""pending""
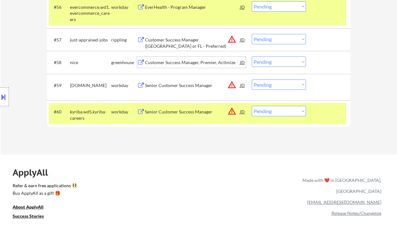
click at [194, 65] on div "Customer Success Manager, Premier, Actimize" at bounding box center [192, 62] width 95 height 6
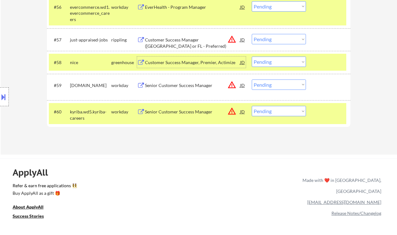
click at [278, 65] on select "Choose an option... Pending Applied Excluded (Questions) Excluded (Expired) Exc…" at bounding box center [278, 62] width 54 height 10
click at [251, 57] on select "Choose an option... Pending Applied Excluded (Questions) Excluded (Expired) Exc…" at bounding box center [278, 62] width 54 height 10
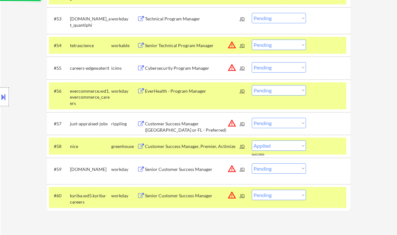
select select ""pending""
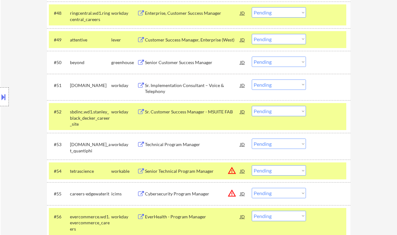
scroll to position [1301, 0]
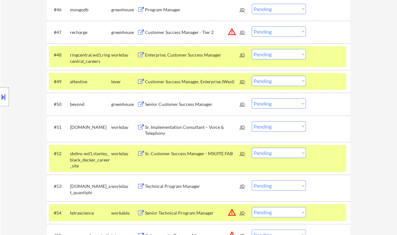
click at [181, 106] on div "Senior Customer Success Manager" at bounding box center [192, 104] width 95 height 6
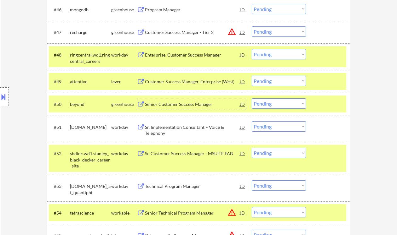
click at [272, 107] on select "Choose an option... Pending Applied Excluded (Questions) Excluded (Expired) Exc…" at bounding box center [278, 104] width 54 height 10
click at [251, 99] on select "Choose an option... Pending Applied Excluded (Questions) Excluded (Expired) Exc…" at bounding box center [278, 104] width 54 height 10
select select ""pending""
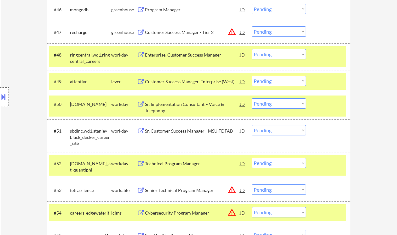
click at [183, 83] on div "Customer Success Manager, Enterprise (West)" at bounding box center [192, 82] width 95 height 6
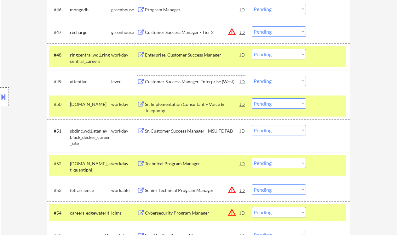
drag, startPoint x: 280, startPoint y: 82, endPoint x: 282, endPoint y: 86, distance: 4.8
click at [280, 82] on select "Choose an option... Pending Applied Excluded (Questions) Excluded (Expired) Exc…" at bounding box center [278, 81] width 54 height 10
click at [251, 76] on select "Choose an option... Pending Applied Excluded (Questions) Excluded (Expired) Exc…" at bounding box center [278, 81] width 54 height 10
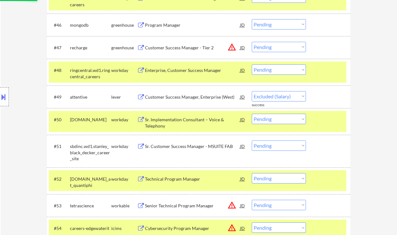
scroll to position [1259, 0]
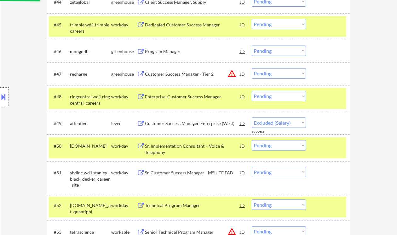
select select ""pending""
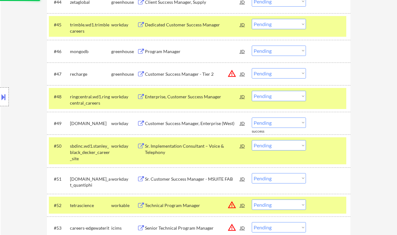
click at [163, 51] on div "Program Manager" at bounding box center [192, 51] width 95 height 6
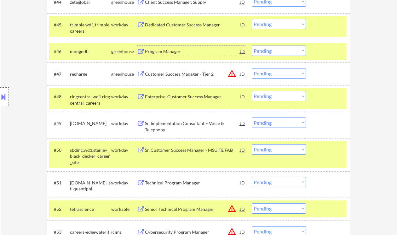
scroll to position [1217, 0]
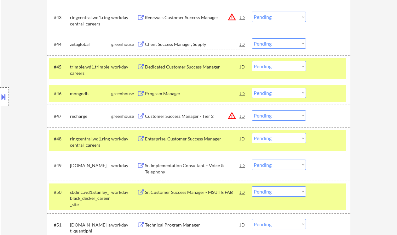
click at [173, 44] on div "Client Success Manager, Supply" at bounding box center [192, 44] width 95 height 6
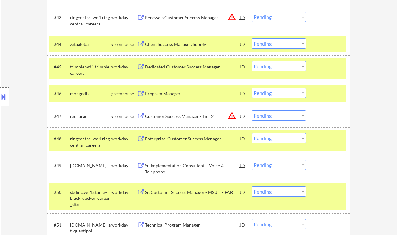
click at [274, 93] on select "Choose an option... Pending Applied Excluded (Questions) Excluded (Expired) Exc…" at bounding box center [278, 93] width 54 height 10
click at [251, 88] on select "Choose an option... Pending Applied Excluded (Questions) Excluded (Expired) Exc…" at bounding box center [278, 93] width 54 height 10
select select ""pending""
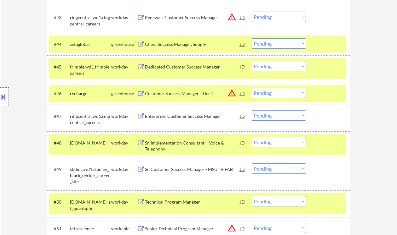
click at [266, 44] on select "Choose an option... Pending Applied Excluded (Questions) Excluded (Expired) Exc…" at bounding box center [278, 43] width 54 height 10
click at [251, 38] on select "Choose an option... Pending Applied Excluded (Questions) Excluded (Expired) Exc…" at bounding box center [278, 43] width 54 height 10
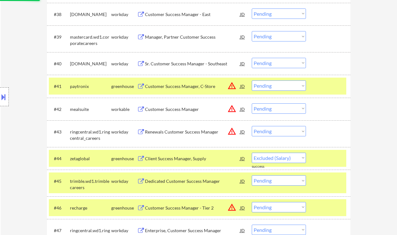
select select ""pending""
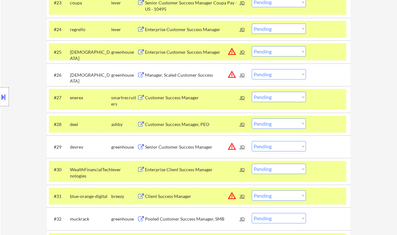
scroll to position [755, 0]
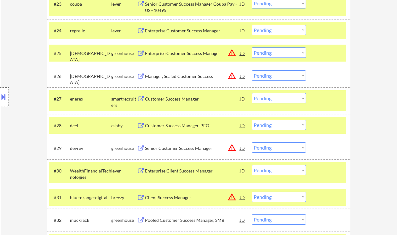
click at [169, 129] on div "Customer Success Manager, PEO" at bounding box center [192, 125] width 95 height 11
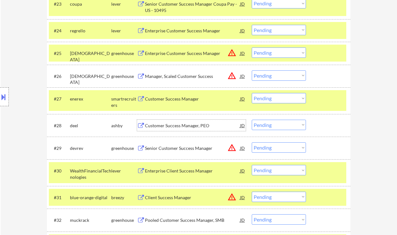
click at [281, 124] on select "Choose an option... Pending Applied Excluded (Questions) Excluded (Expired) Exc…" at bounding box center [278, 125] width 54 height 10
click at [251, 120] on select "Choose an option... Pending Applied Excluded (Questions) Excluded (Expired) Exc…" at bounding box center [278, 125] width 54 height 10
select select ""pending""
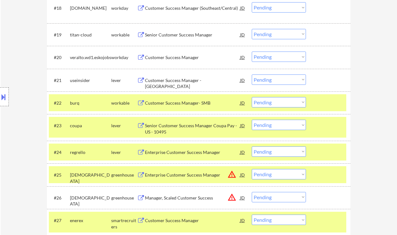
scroll to position [629, 0]
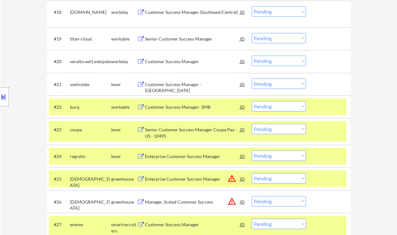
click at [184, 85] on div "Customer Success Manager - [GEOGRAPHIC_DATA]" at bounding box center [192, 88] width 95 height 12
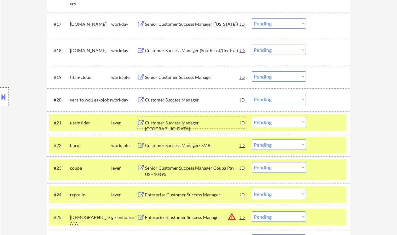
scroll to position [587, 0]
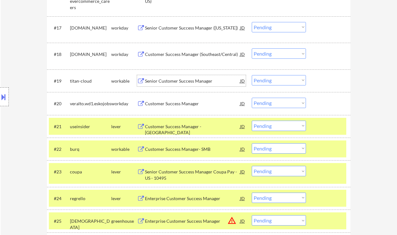
click at [175, 79] on div "Senior Customer Success Manager" at bounding box center [192, 81] width 95 height 6
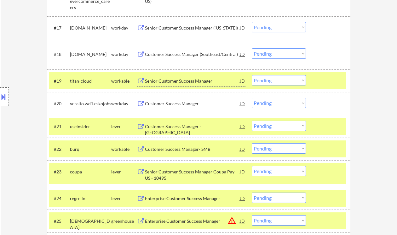
click at [268, 130] on select "Choose an option... Pending Applied Excluded (Questions) Excluded (Expired) Exc…" at bounding box center [278, 126] width 54 height 10
click at [251, 121] on select "Choose an option... Pending Applied Excluded (Questions) Excluded (Expired) Exc…" at bounding box center [278, 126] width 54 height 10
select select ""pending""
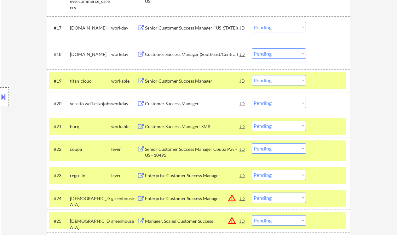
click at [262, 79] on select "Choose an option... Pending Applied Excluded (Questions) Excluded (Expired) Exc…" at bounding box center [278, 80] width 54 height 10
click at [251, 75] on select "Choose an option... Pending Applied Excluded (Questions) Excluded (Expired) Exc…" at bounding box center [278, 80] width 54 height 10
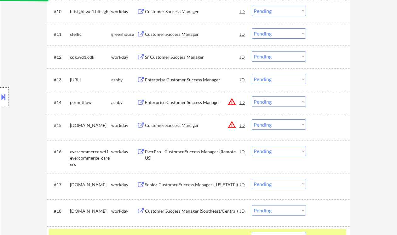
scroll to position [419, 0]
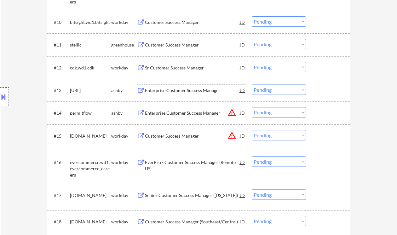
click at [175, 91] on div "Enterprise Customer Success Manager" at bounding box center [192, 90] width 95 height 6
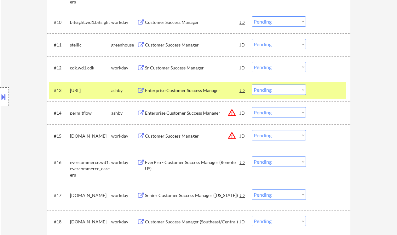
select select ""pending""
click at [284, 88] on select "Choose an option... Pending Applied Excluded (Questions) Excluded (Expired) Exc…" at bounding box center [278, 90] width 54 height 10
click at [251, 85] on select "Choose an option... Pending Applied Excluded (Questions) Excluded (Expired) Exc…" at bounding box center [278, 90] width 54 height 10
click at [179, 45] on div "Customer Success Manager" at bounding box center [192, 45] width 95 height 6
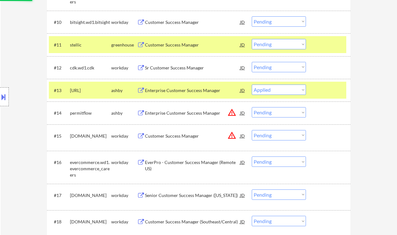
select select ""pending""
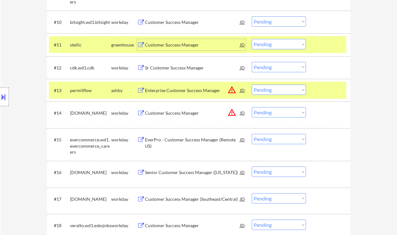
drag, startPoint x: 272, startPoint y: 45, endPoint x: 279, endPoint y: 47, distance: 7.1
click at [273, 45] on select "Choose an option... Pending Applied Excluded (Questions) Excluded (Expired) Exc…" at bounding box center [278, 44] width 54 height 10
click at [251, 39] on select "Choose an option... Pending Applied Excluded (Questions) Excluded (Expired) Exc…" at bounding box center [278, 44] width 54 height 10
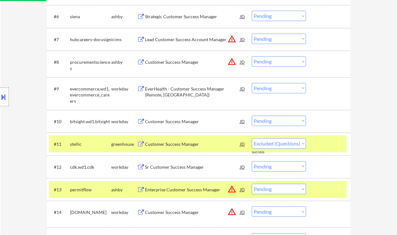
scroll to position [252, 0]
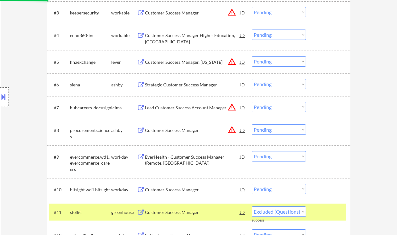
select select ""pending""
click at [208, 87] on div "Strategic Customer Success Manager" at bounding box center [192, 85] width 95 height 6
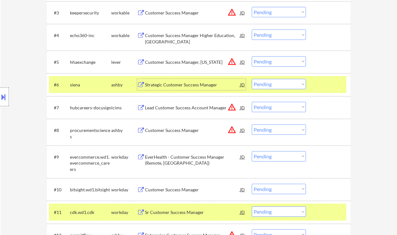
click at [277, 86] on select "Choose an option... Pending Applied Excluded (Questions) Excluded (Expired) Exc…" at bounding box center [278, 84] width 54 height 10
click at [251, 79] on select "Choose an option... Pending Applied Excluded (Questions) Excluded (Expired) Exc…" at bounding box center [278, 84] width 54 height 10
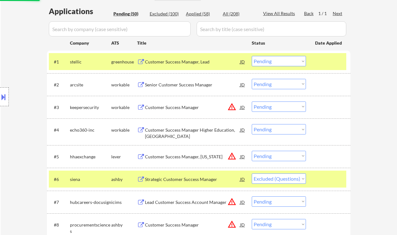
scroll to position [126, 0]
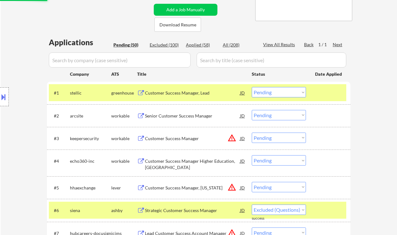
select select ""pending""
click at [197, 96] on div "Customer Success Manager, Lead" at bounding box center [192, 92] width 95 height 11
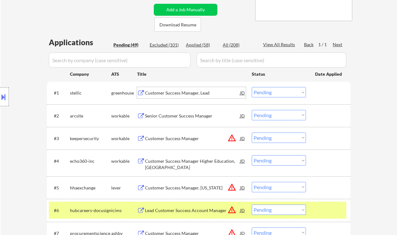
click at [278, 92] on select "Choose an option... Pending Applied Excluded (Questions) Excluded (Expired) Exc…" at bounding box center [278, 92] width 54 height 10
click at [251, 87] on select "Choose an option... Pending Applied Excluded (Questions) Excluded (Expired) Exc…" at bounding box center [278, 92] width 54 height 10
click at [190, 115] on div "Senior Customer Success Manager" at bounding box center [192, 116] width 95 height 6
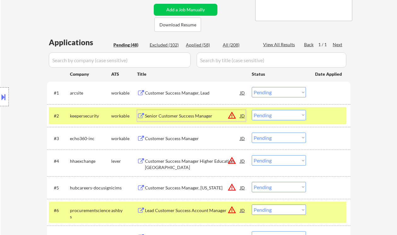
click at [278, 93] on select "Choose an option... Pending Applied Excluded (Questions) Excluded (Expired) Exc…" at bounding box center [278, 92] width 54 height 10
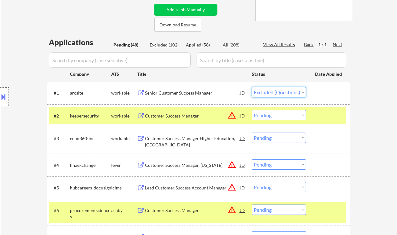
click at [251, 87] on select "Choose an option... Pending Applied Excluded (Questions) Excluded (Expired) Exc…" at bounding box center [278, 92] width 54 height 10
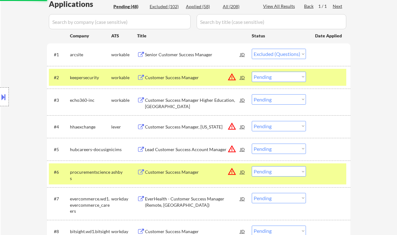
scroll to position [168, 0]
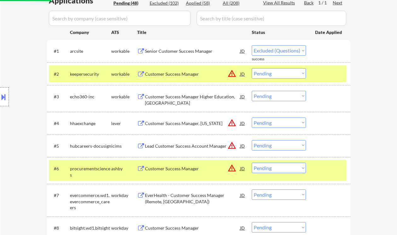
select select ""pending""
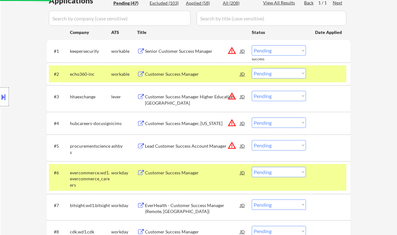
click at [200, 99] on div "Customer Success Manager Higher Education, [GEOGRAPHIC_DATA]" at bounding box center [192, 100] width 95 height 12
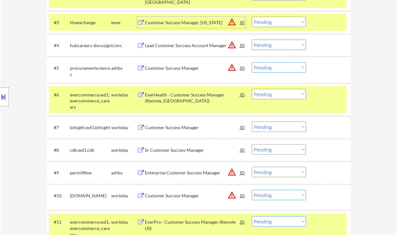
scroll to position [252, 0]
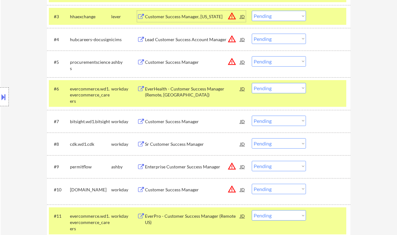
click at [187, 122] on div "Customer Success Manager" at bounding box center [192, 122] width 95 height 6
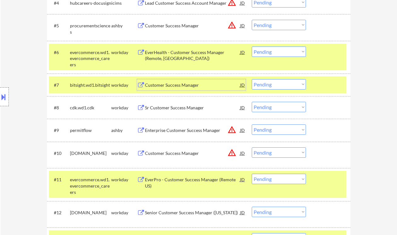
scroll to position [294, 0]
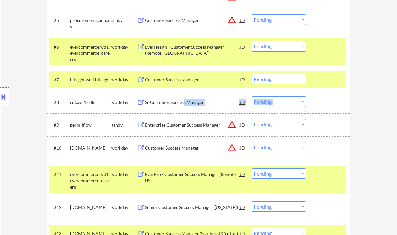
drag, startPoint x: 183, startPoint y: 103, endPoint x: 327, endPoint y: 102, distance: 143.2
click at [316, 101] on div "#8 cdk.wd1.cdk workday Sr Customer Success Manager JD warning_amber Choose an o…" at bounding box center [197, 102] width 297 height 11
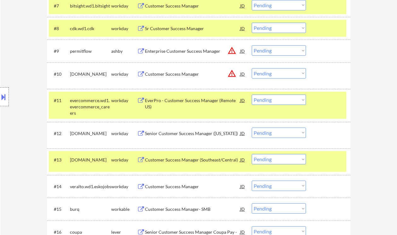
scroll to position [378, 0]
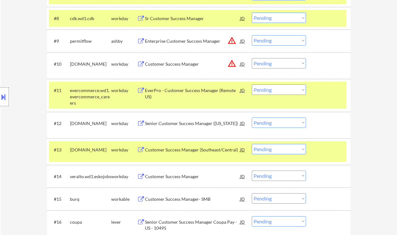
click at [287, 92] on select "Choose an option... Pending Applied Excluded (Questions) Excluded (Expired) Exc…" at bounding box center [278, 90] width 54 height 10
click at [251, 85] on select "Choose an option... Pending Applied Excluded (Questions) Excluded (Expired) Exc…" at bounding box center [278, 90] width 54 height 10
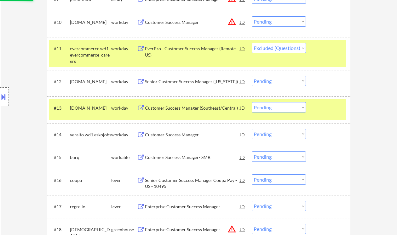
scroll to position [504, 0]
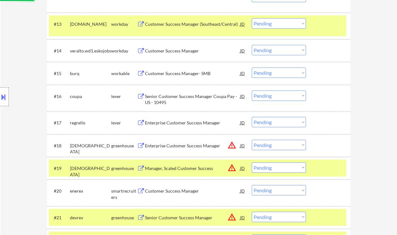
select select ""pending""
click at [190, 69] on div "Customer Success Manager- SMB" at bounding box center [192, 73] width 95 height 11
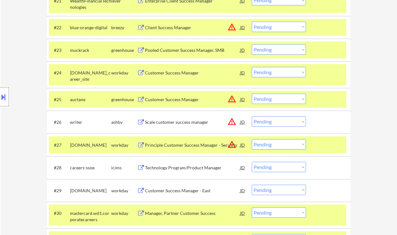
scroll to position [713, 0]
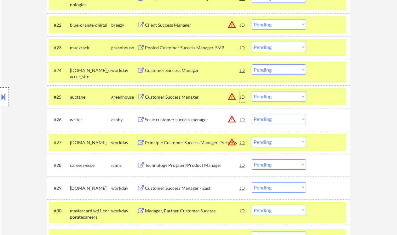
click at [241, 98] on div "JD" at bounding box center [242, 96] width 6 height 11
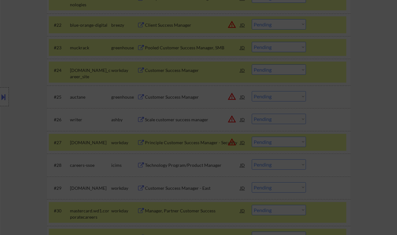
click at [347, 109] on div at bounding box center [198, 117] width 397 height 235
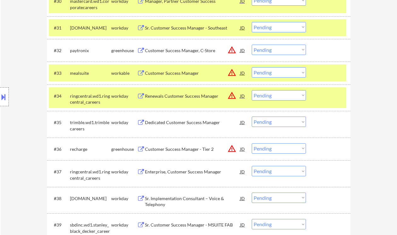
scroll to position [881, 0]
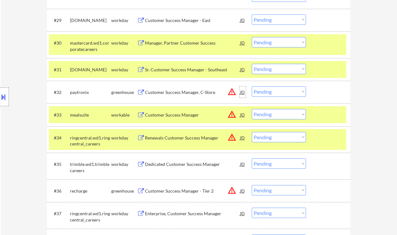
click at [245, 93] on div "JD" at bounding box center [242, 92] width 6 height 11
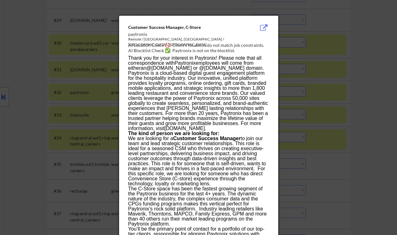
click at [342, 127] on div at bounding box center [198, 117] width 397 height 235
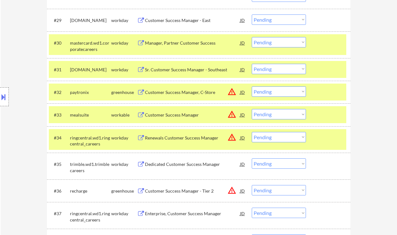
click at [182, 93] on div "Customer Success Manager, C-Store" at bounding box center [192, 92] width 95 height 6
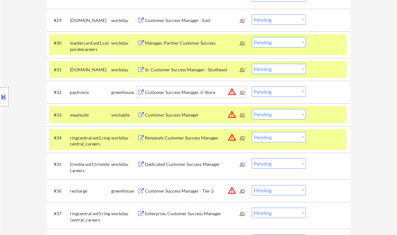
click at [279, 92] on select "Choose an option... Pending Applied Excluded (Questions) Excluded (Expired) Exc…" at bounding box center [278, 92] width 54 height 10
click at [251, 87] on select "Choose an option... Pending Applied Excluded (Questions) Excluded (Expired) Exc…" at bounding box center [278, 92] width 54 height 10
select select ""pending""
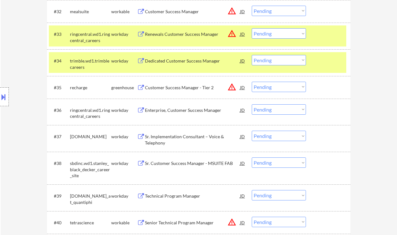
scroll to position [965, 0]
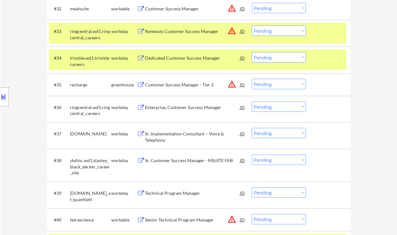
click at [30, 121] on div "Location Inclusions:" at bounding box center [56, 97] width 113 height 117
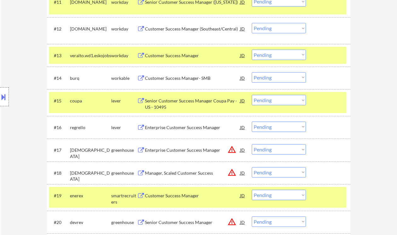
scroll to position [504, 0]
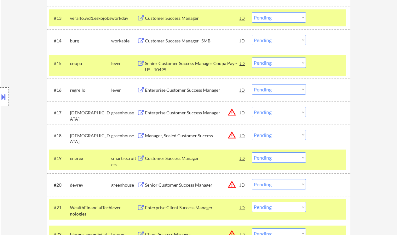
click at [191, 93] on div "Enterprise Customer Success Manager" at bounding box center [192, 90] width 95 height 6
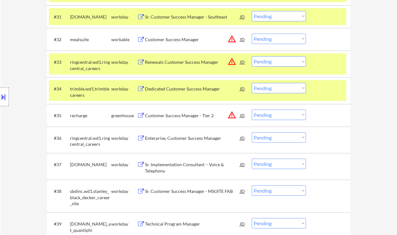
scroll to position [965, 0]
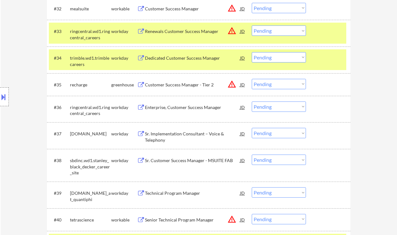
click at [178, 106] on div "Enterprise, Customer Success Manager" at bounding box center [192, 107] width 95 height 6
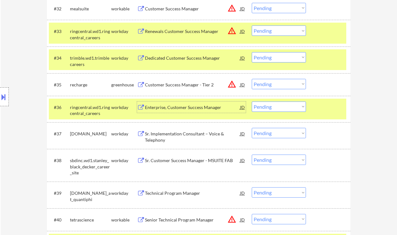
click at [262, 107] on select "Choose an option... Pending Applied Excluded (Questions) Excluded (Expired) Exc…" at bounding box center [278, 107] width 54 height 10
click at [251, 102] on select "Choose an option... Pending Applied Excluded (Questions) Excluded (Expired) Exc…" at bounding box center [278, 107] width 54 height 10
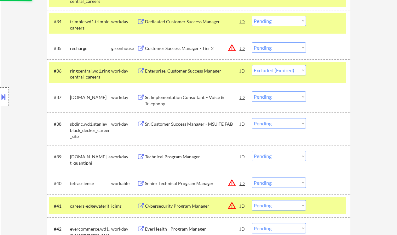
scroll to position [1007, 0]
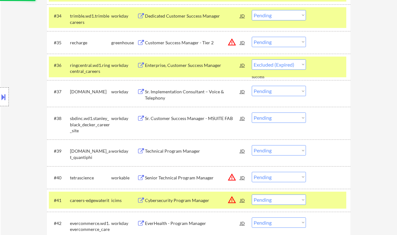
click at [182, 96] on div "Sr. Implementation Consultant – Voice & Telephony" at bounding box center [192, 95] width 95 height 12
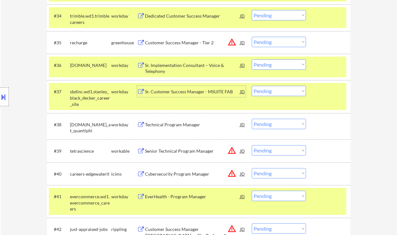
click at [304, 65] on select "Choose an option... Pending Applied Excluded (Questions) Excluded (Expired) Exc…" at bounding box center [278, 64] width 54 height 10
click at [251, 59] on select "Choose an option... Pending Applied Excluded (Questions) Excluded (Expired) Exc…" at bounding box center [278, 64] width 54 height 10
select select ""pending""
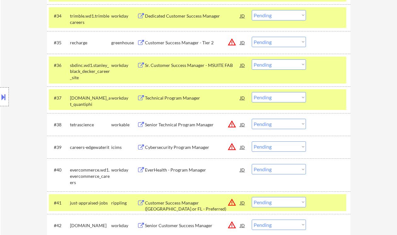
click at [166, 101] on div "Technical Program Manager" at bounding box center [192, 97] width 95 height 11
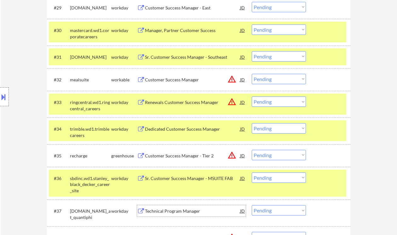
scroll to position [881, 0]
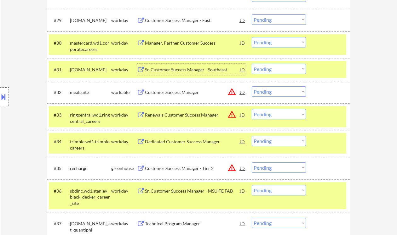
click at [182, 70] on div "Sr. Customer Success Manager - Southeast" at bounding box center [192, 70] width 95 height 6
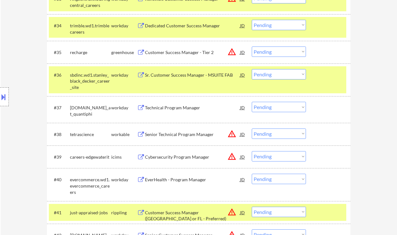
scroll to position [1007, 0]
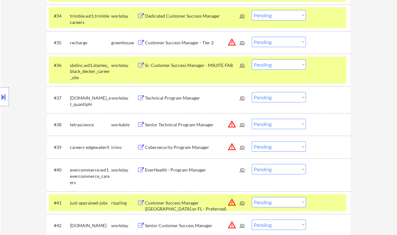
click at [173, 98] on div "Technical Program Manager" at bounding box center [192, 98] width 95 height 6
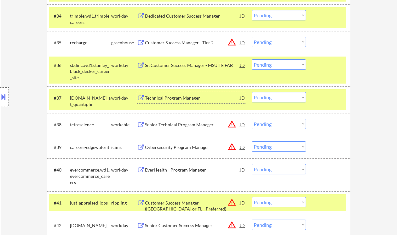
drag, startPoint x: 261, startPoint y: 97, endPoint x: 267, endPoint y: 99, distance: 5.9
click at [261, 97] on select "Choose an option... Pending Applied Excluded (Questions) Excluded (Expired) Exc…" at bounding box center [278, 97] width 54 height 10
click at [275, 101] on select "Choose an option... Pending Applied Excluded (Questions) Excluded (Expired) Exc…" at bounding box center [278, 97] width 54 height 10
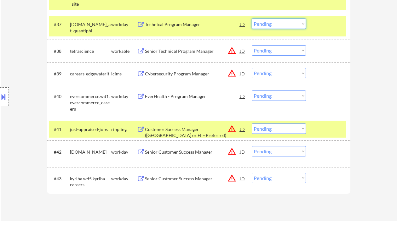
scroll to position [1091, 0]
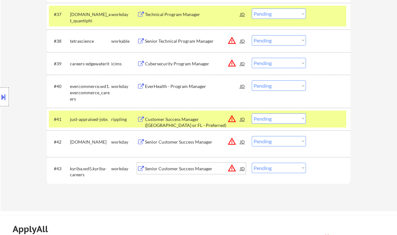
click at [171, 172] on div "Senior Customer Success Manager" at bounding box center [192, 168] width 95 height 11
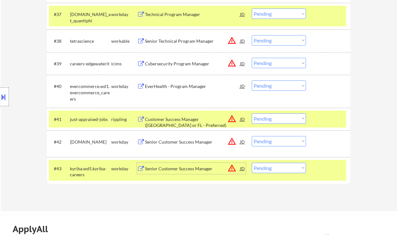
click at [279, 166] on select "Choose an option... Pending Applied Excluded (Questions) Excluded (Expired) Exc…" at bounding box center [278, 168] width 54 height 10
select select ""excluded__expired_""
click at [251, 163] on select "Choose an option... Pending Applied Excluded (Questions) Excluded (Expired) Exc…" at bounding box center [278, 168] width 54 height 10
click at [189, 146] on div "Senior Customer Success Manager" at bounding box center [192, 141] width 95 height 11
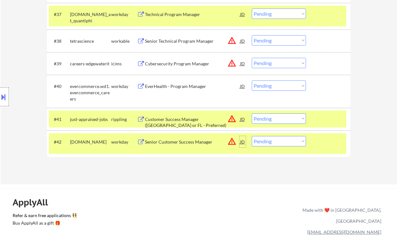
click at [240, 144] on div "JD" at bounding box center [242, 141] width 6 height 11
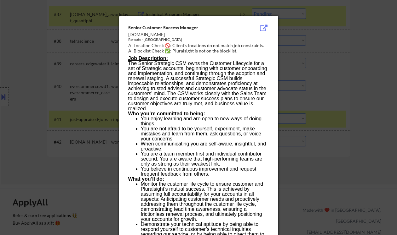
click at [314, 176] on div at bounding box center [198, 117] width 397 height 235
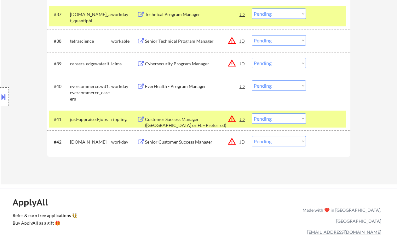
click at [278, 144] on select "Choose an option... Pending Applied Excluded (Questions) Excluded (Expired) Exc…" at bounding box center [278, 141] width 54 height 10
select select ""applied""
click at [251, 136] on select "Choose an option... Pending Applied Excluded (Questions) Excluded (Expired) Exc…" at bounding box center [278, 141] width 54 height 10
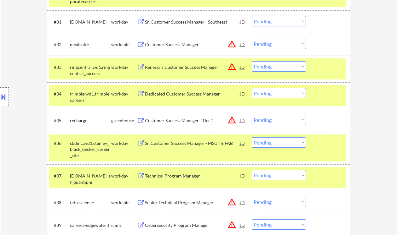
scroll to position [923, 0]
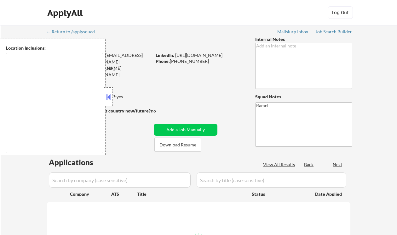
type textarea "[GEOGRAPHIC_DATA], [GEOGRAPHIC_DATA] [GEOGRAPHIC_DATA], [GEOGRAPHIC_DATA] [GEOG…"
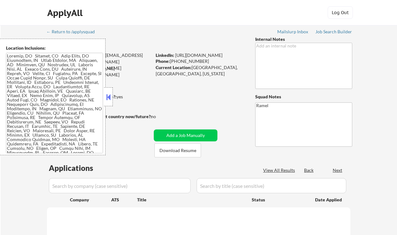
click at [110, 96] on button at bounding box center [108, 97] width 7 height 9
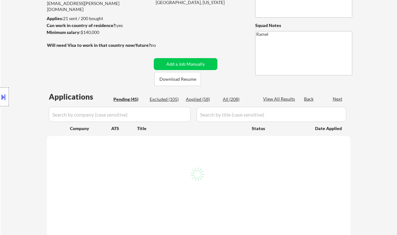
scroll to position [84, 0]
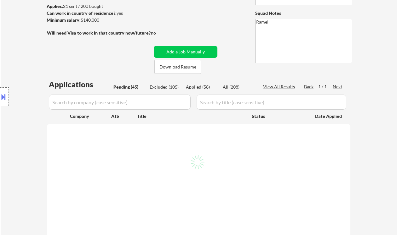
select select ""pending""
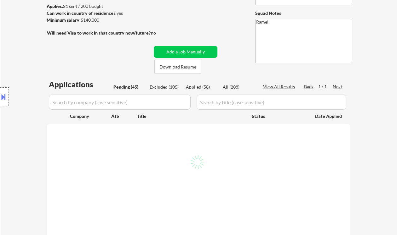
select select ""pending""
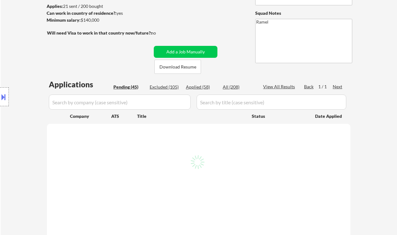
select select ""pending""
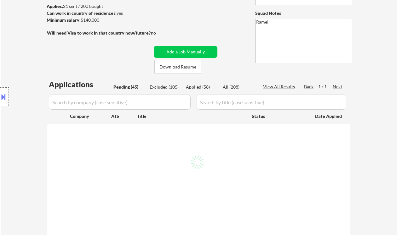
select select ""pending""
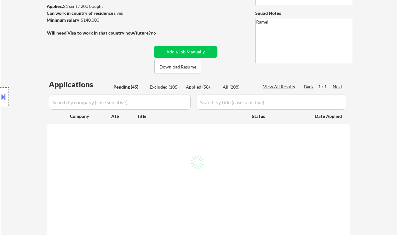
select select ""pending""
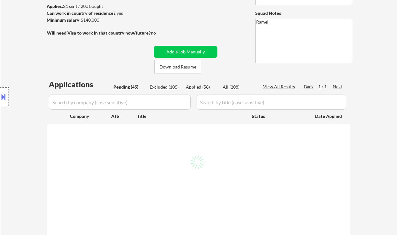
select select ""pending""
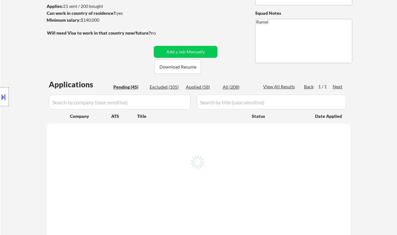
select select ""pending""
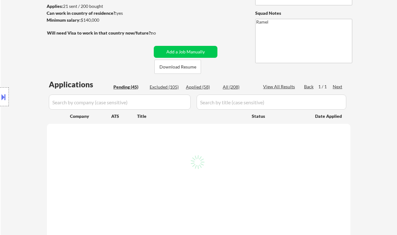
select select ""pending""
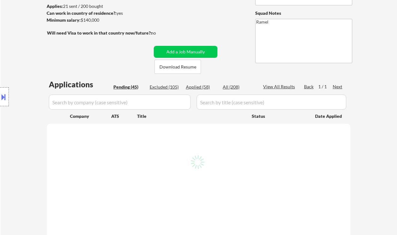
select select ""pending""
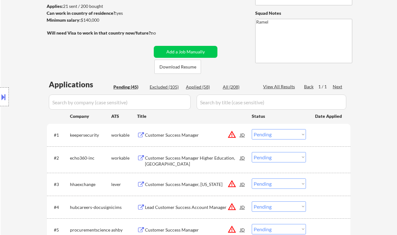
select select ""pending""
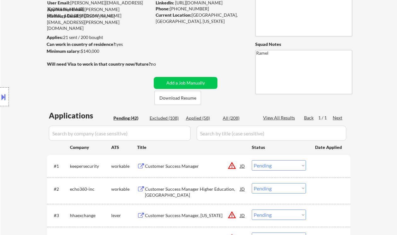
scroll to position [42, 0]
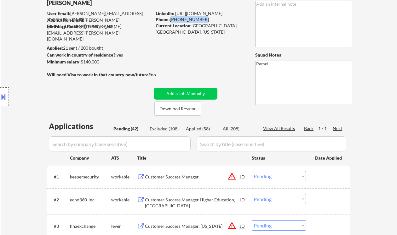
drag, startPoint x: 198, startPoint y: 18, endPoint x: 172, endPoint y: 18, distance: 26.7
click at [172, 18] on div "Phone: 510-422-7032" at bounding box center [199, 19] width 89 height 6
copy div "[PHONE_NUMBER]"
